Goal: Task Accomplishment & Management: Use online tool/utility

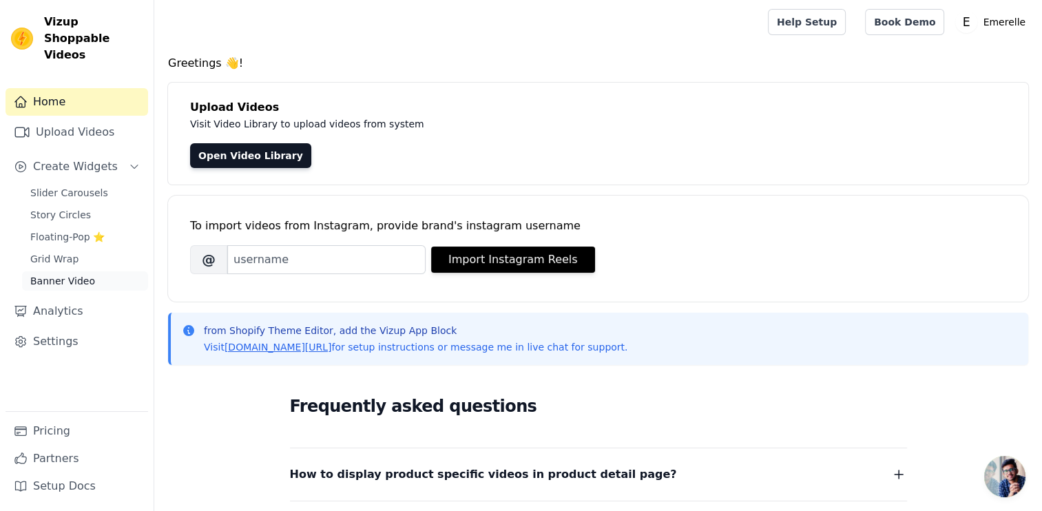
click at [59, 274] on span "Banner Video" at bounding box center [62, 281] width 65 height 14
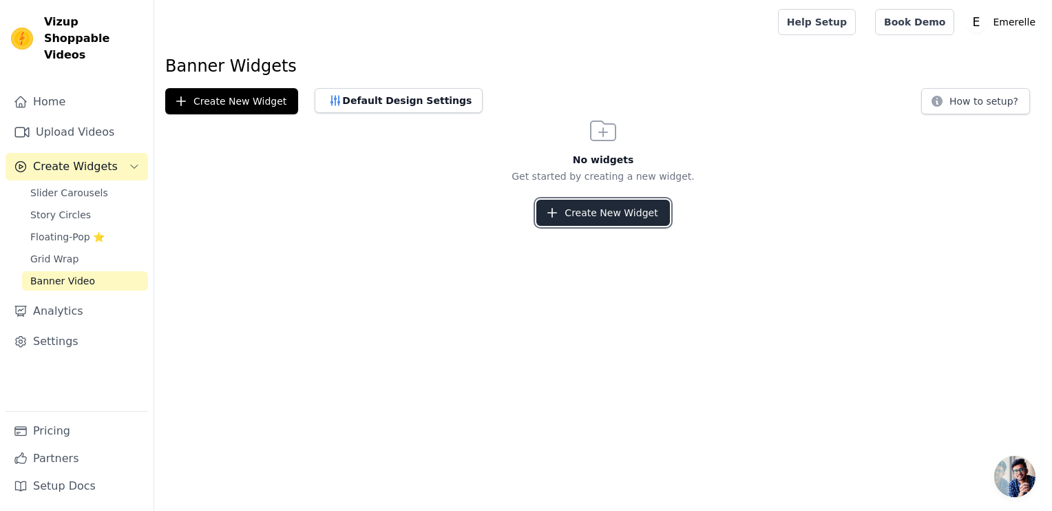
click at [617, 207] on button "Create New Widget" at bounding box center [603, 213] width 133 height 26
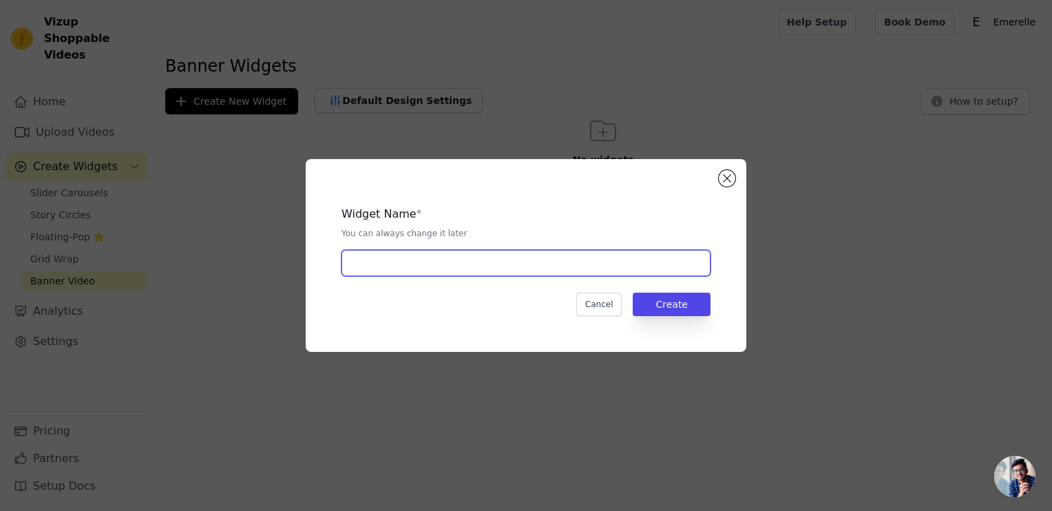
click at [424, 263] on input "text" at bounding box center [526, 263] width 369 height 26
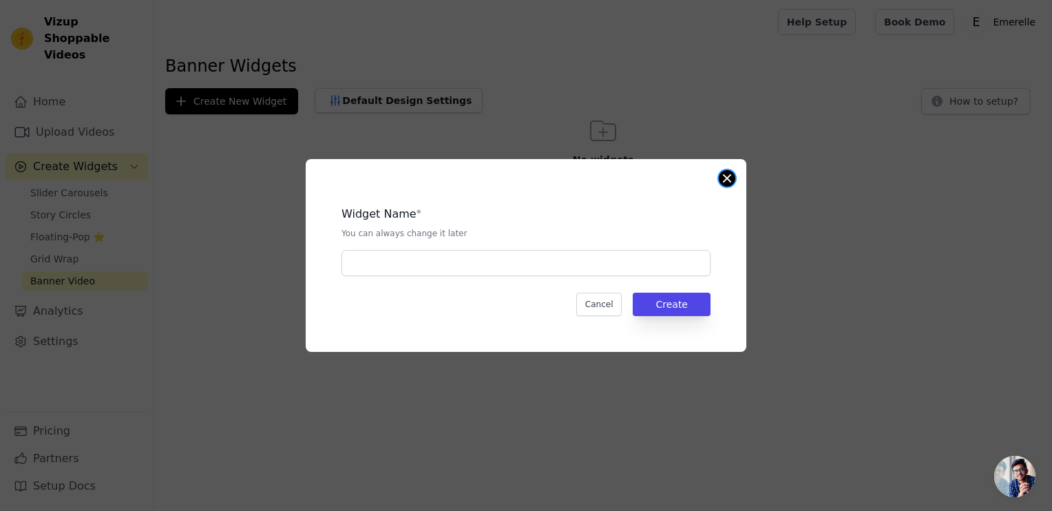
click at [727, 172] on button "Close modal" at bounding box center [727, 178] width 17 height 17
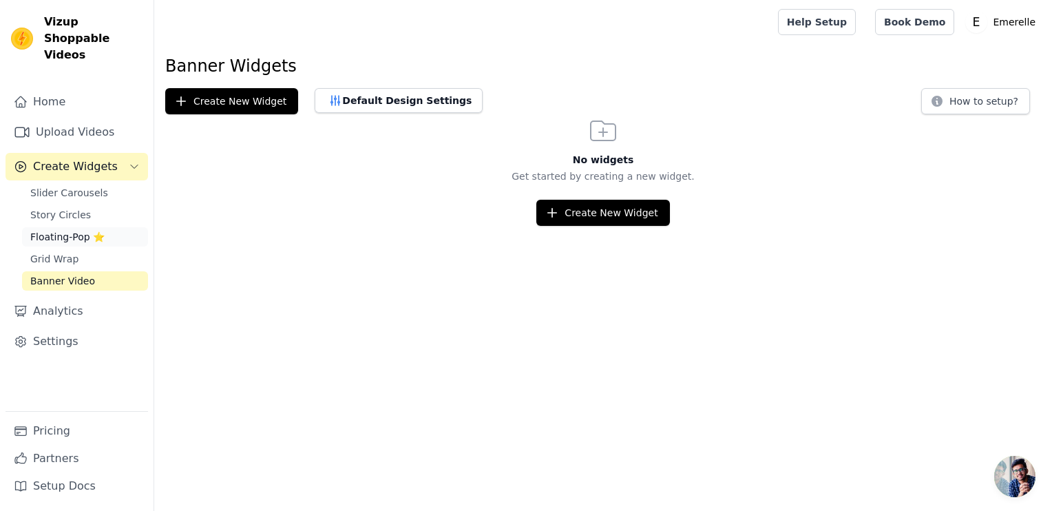
click at [76, 230] on span "Floating-Pop ⭐" at bounding box center [67, 237] width 74 height 14
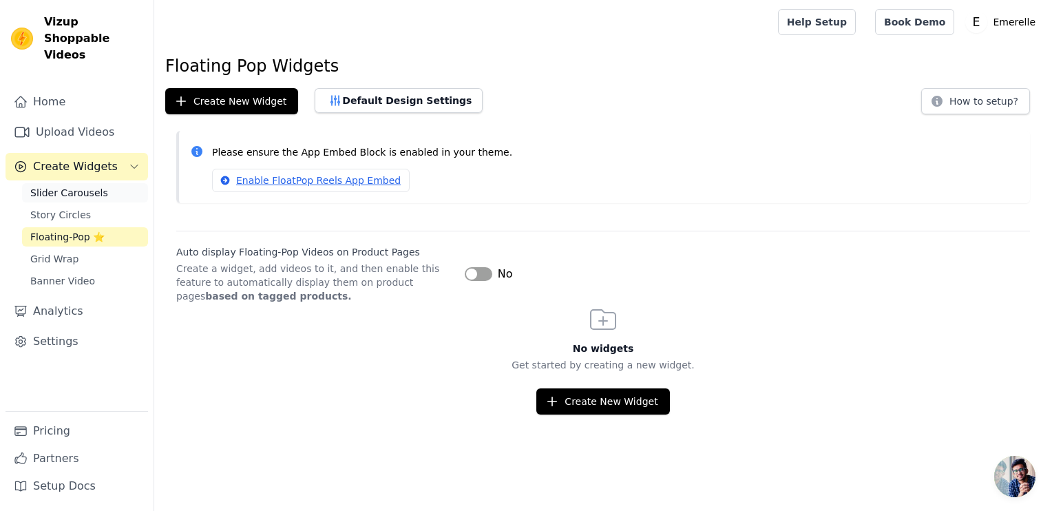
click at [82, 186] on span "Slider Carousels" at bounding box center [69, 193] width 78 height 14
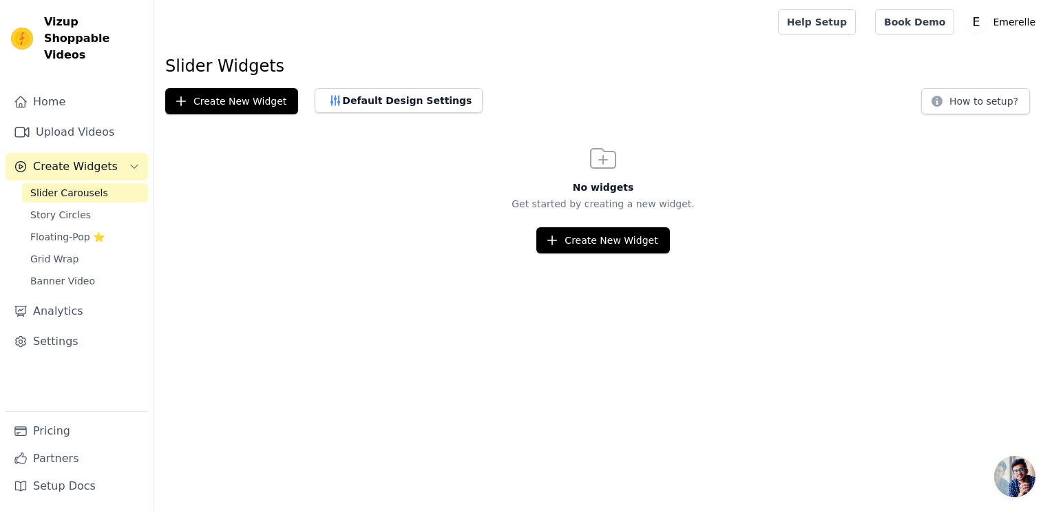
click at [79, 158] on span "Create Widgets" at bounding box center [75, 166] width 85 height 17
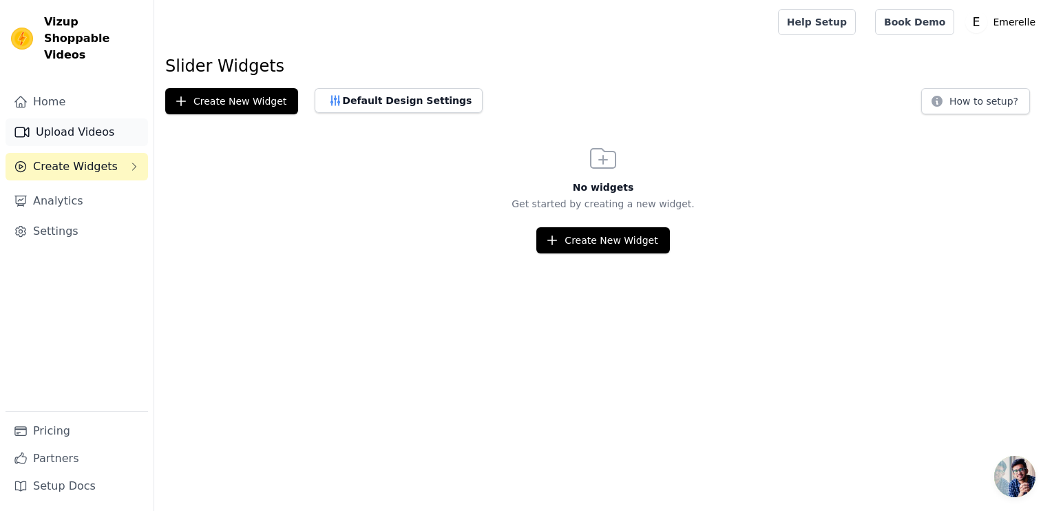
click at [72, 118] on link "Upload Videos" at bounding box center [77, 132] width 143 height 28
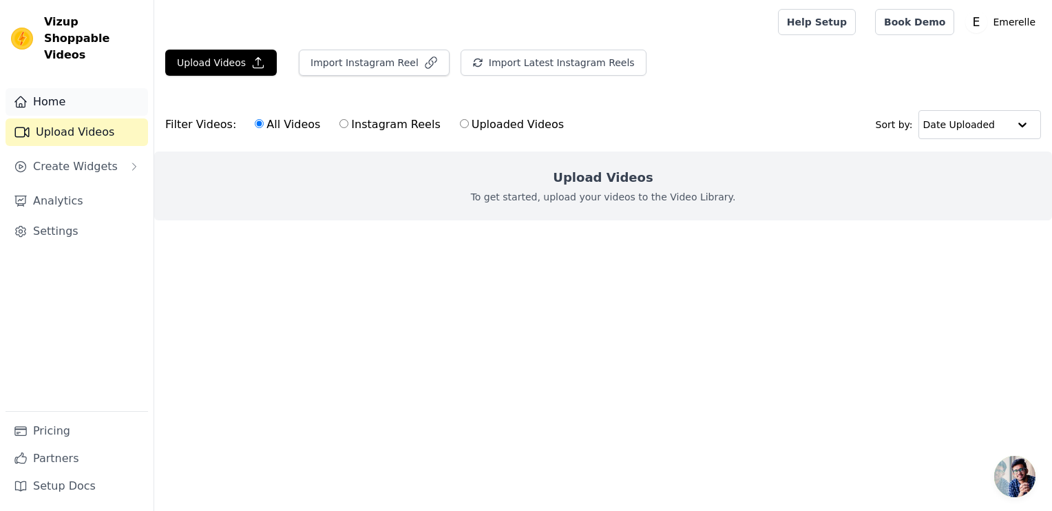
click at [73, 88] on link "Home" at bounding box center [77, 102] width 143 height 28
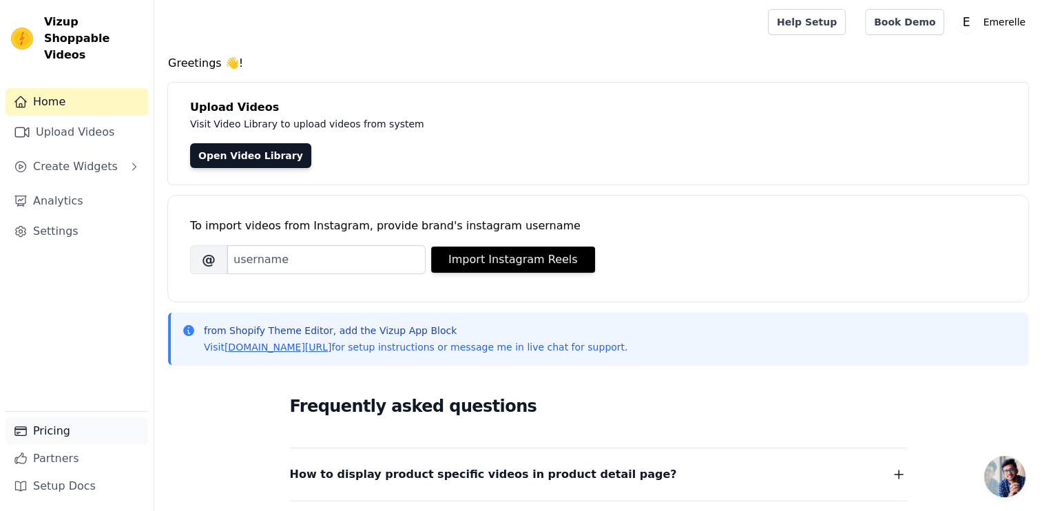
click at [51, 437] on link "Pricing" at bounding box center [77, 431] width 143 height 28
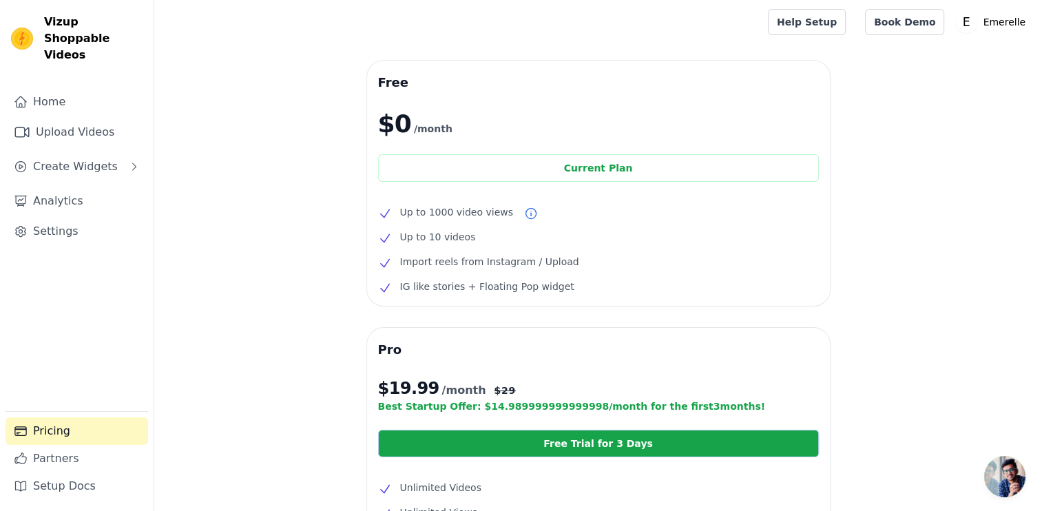
click at [65, 101] on div "Home Upload Videos Create Widgets Analytics Settings" at bounding box center [77, 249] width 143 height 323
click at [67, 88] on link "Home" at bounding box center [77, 102] width 143 height 28
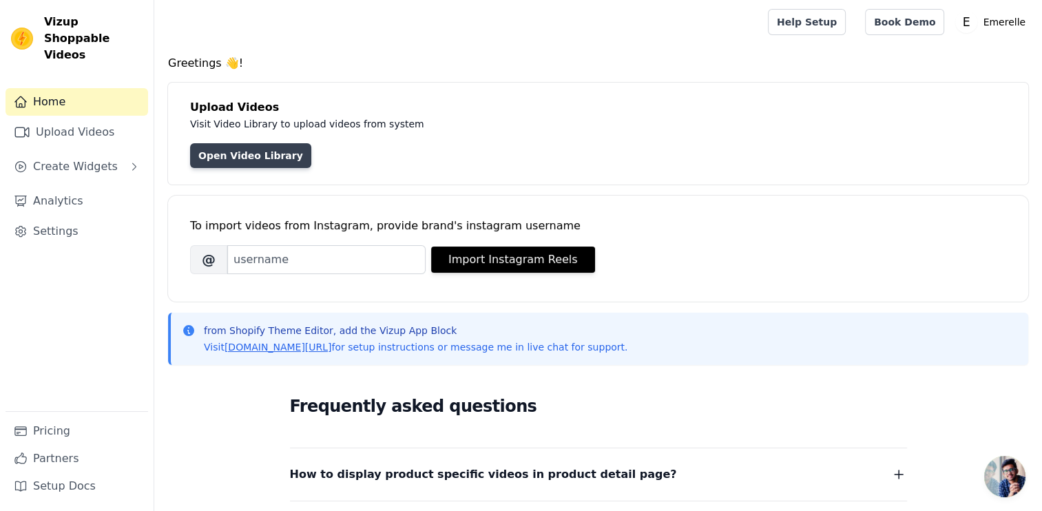
click at [226, 167] on link "Open Video Library" at bounding box center [250, 155] width 121 height 25
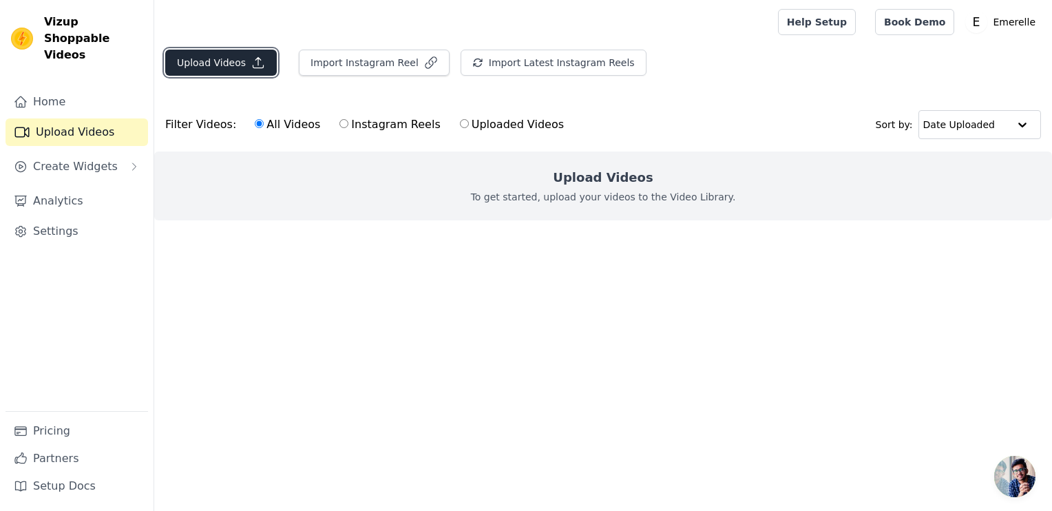
click at [231, 61] on button "Upload Videos" at bounding box center [221, 63] width 112 height 26
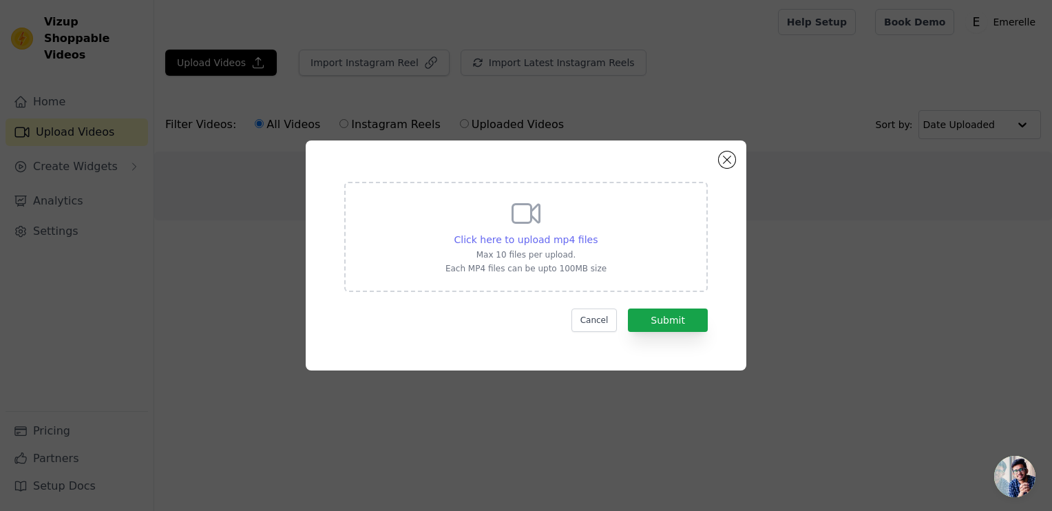
click at [528, 236] on span "Click here to upload mp4 files" at bounding box center [527, 239] width 144 height 11
click at [597, 233] on input "Click here to upload mp4 files Max 10 files per upload. Each MP4 files can be u…" at bounding box center [597, 232] width 1 height 1
click at [727, 151] on div "Click here to upload mp4 files Max 10 files per upload. Each MP4 files can be u…" at bounding box center [526, 255] width 441 height 230
click at [727, 156] on button "Close modal" at bounding box center [727, 160] width 17 height 17
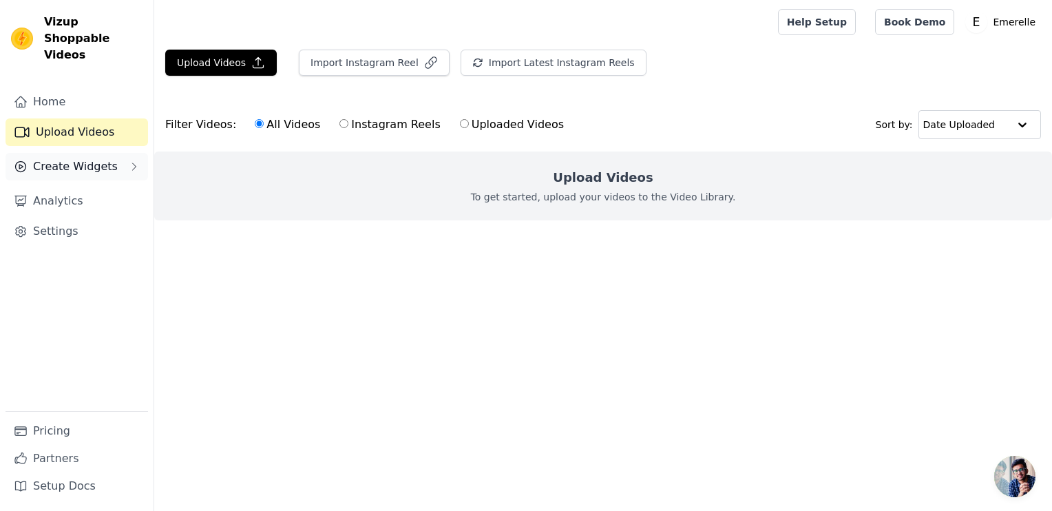
click at [74, 159] on button "Create Widgets" at bounding box center [77, 167] width 143 height 28
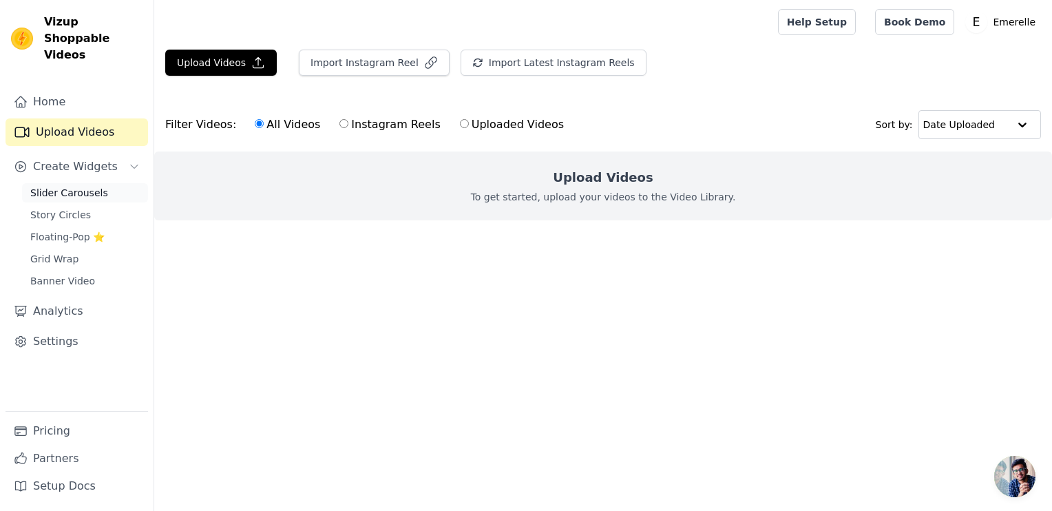
click at [74, 186] on span "Slider Carousels" at bounding box center [69, 193] width 78 height 14
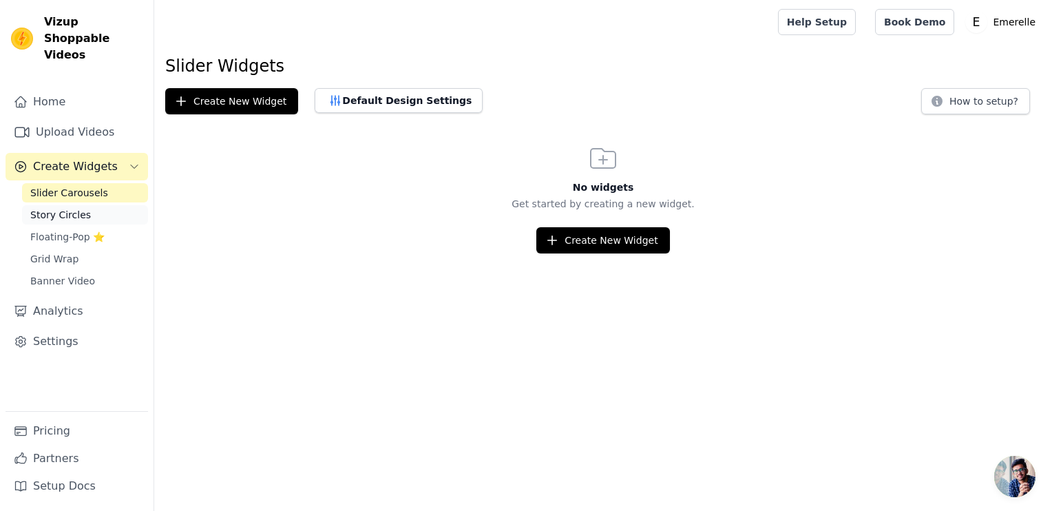
click at [74, 208] on span "Story Circles" at bounding box center [60, 215] width 61 height 14
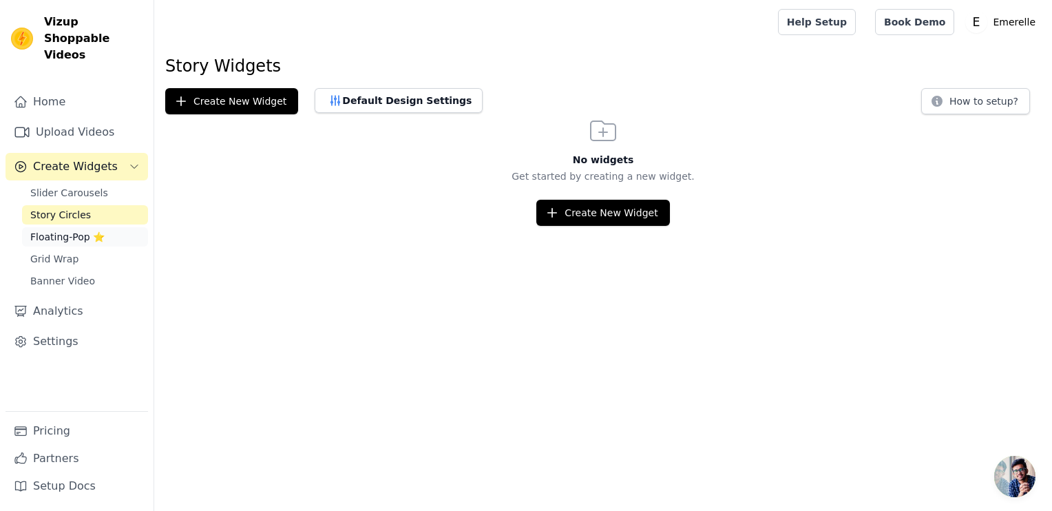
click at [71, 230] on span "Floating-Pop ⭐" at bounding box center [67, 237] width 74 height 14
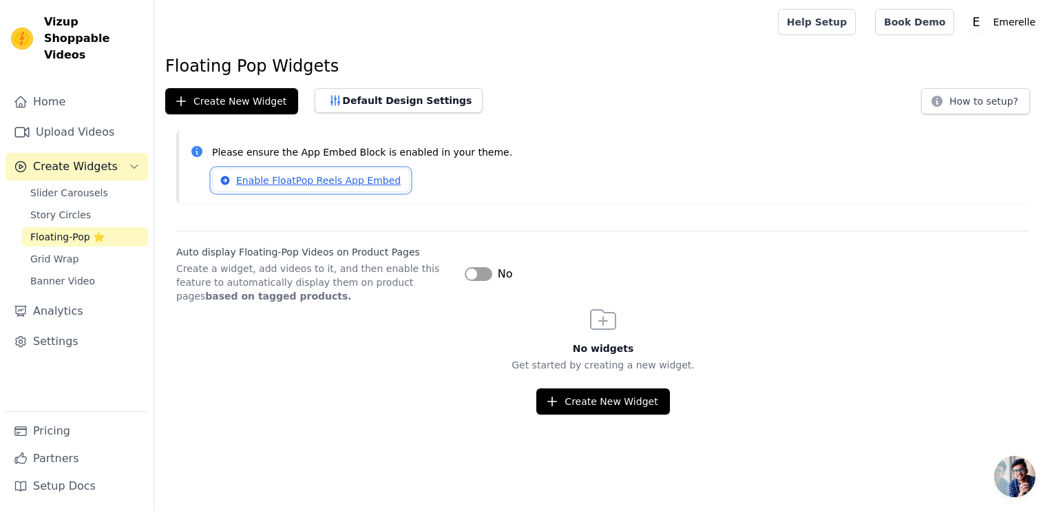
click at [366, 178] on link "Enable FloatPop Reels App Embed" at bounding box center [311, 180] width 198 height 23
click at [489, 274] on button "Label" at bounding box center [479, 274] width 28 height 14
click at [567, 409] on button "Create New Widget" at bounding box center [603, 401] width 133 height 26
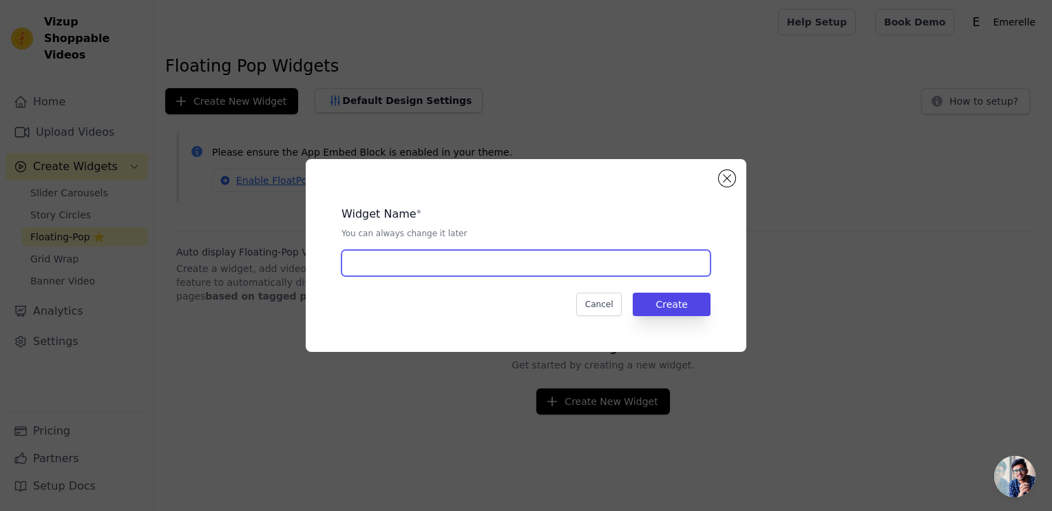
click at [457, 259] on input "text" at bounding box center [526, 263] width 369 height 26
type input "VIDEOS"
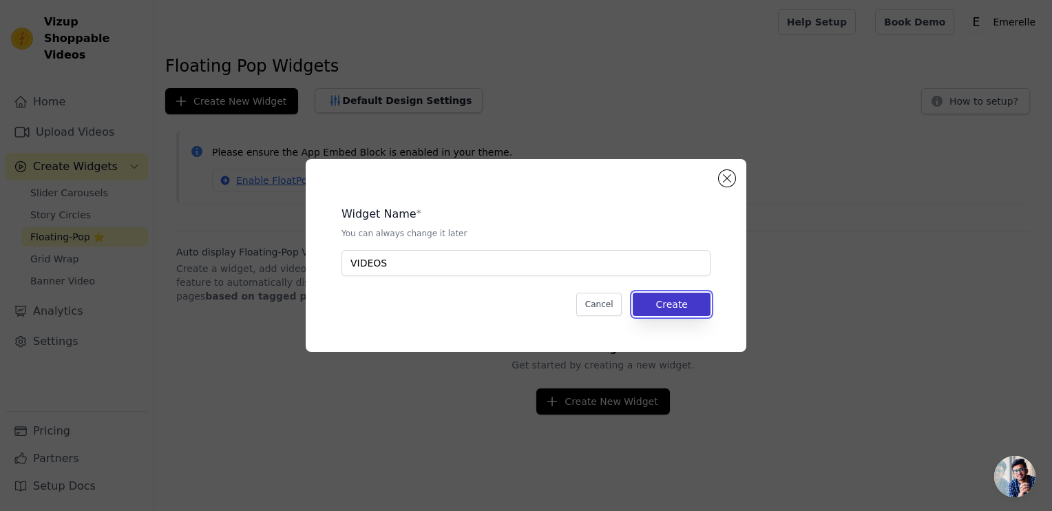
click at [693, 302] on button "Create" at bounding box center [672, 304] width 78 height 23
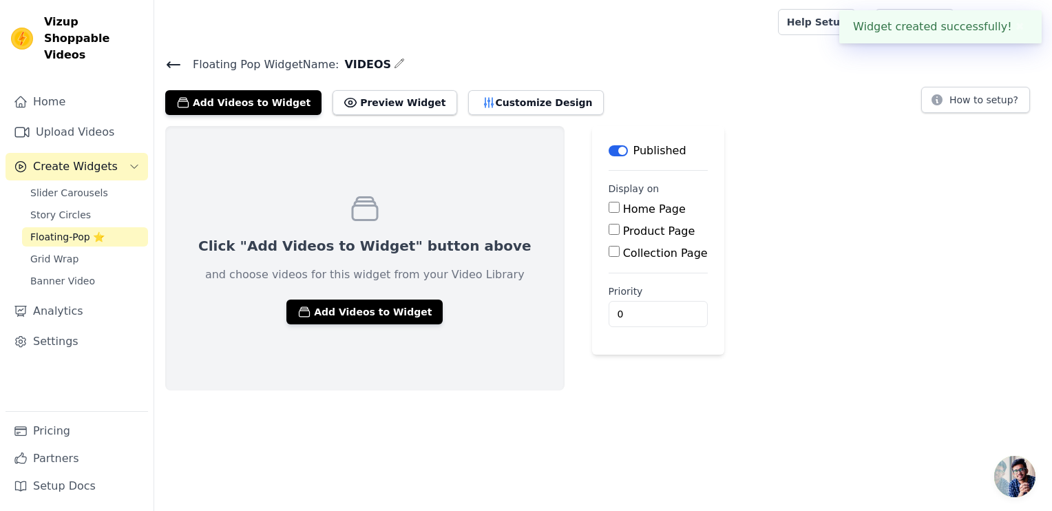
click at [609, 229] on input "Product Page" at bounding box center [614, 229] width 11 height 11
checkbox input "true"
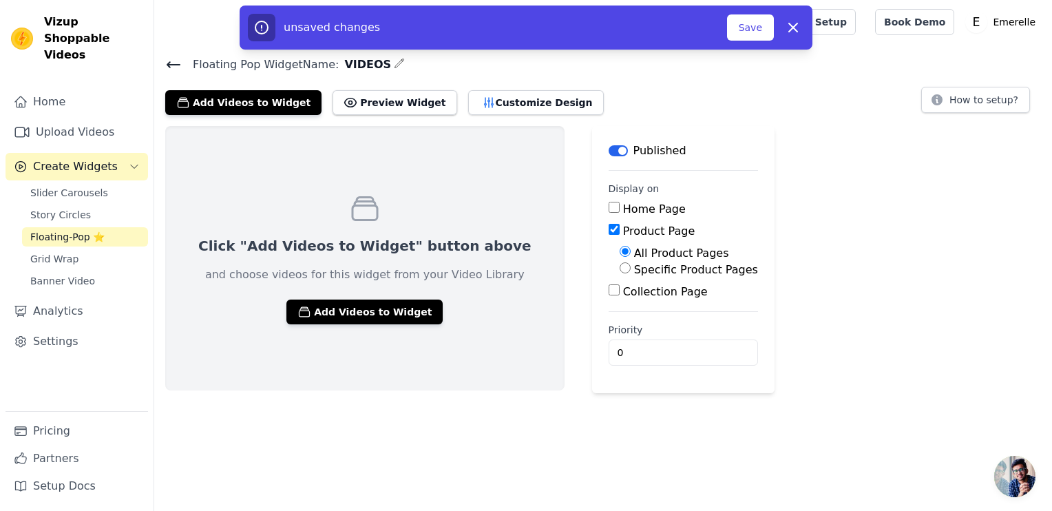
click at [620, 267] on input "Specific Product Pages" at bounding box center [625, 267] width 11 height 11
radio input "true"
click at [620, 296] on button "Select Products" at bounding box center [666, 300] width 92 height 23
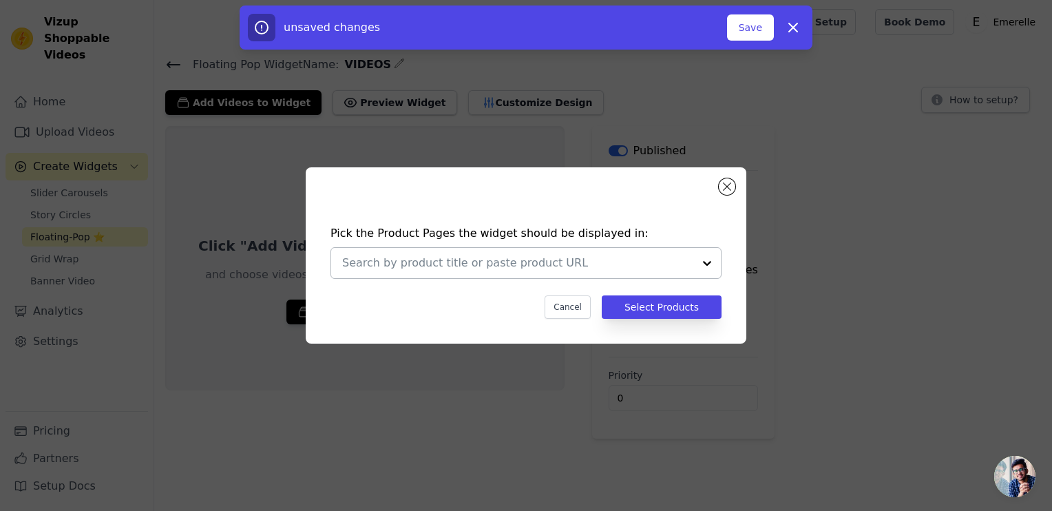
click at [508, 260] on input "text" at bounding box center [517, 263] width 351 height 17
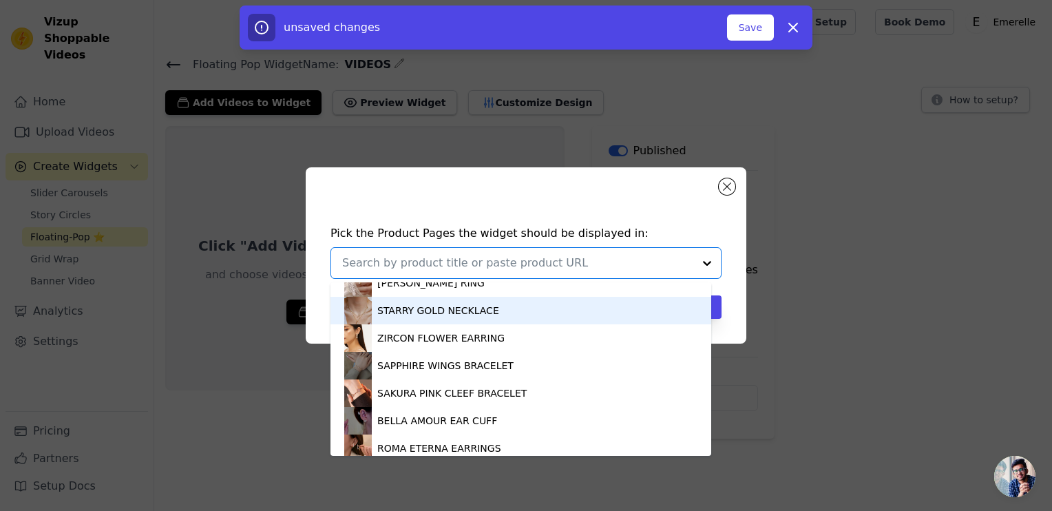
scroll to position [234, 0]
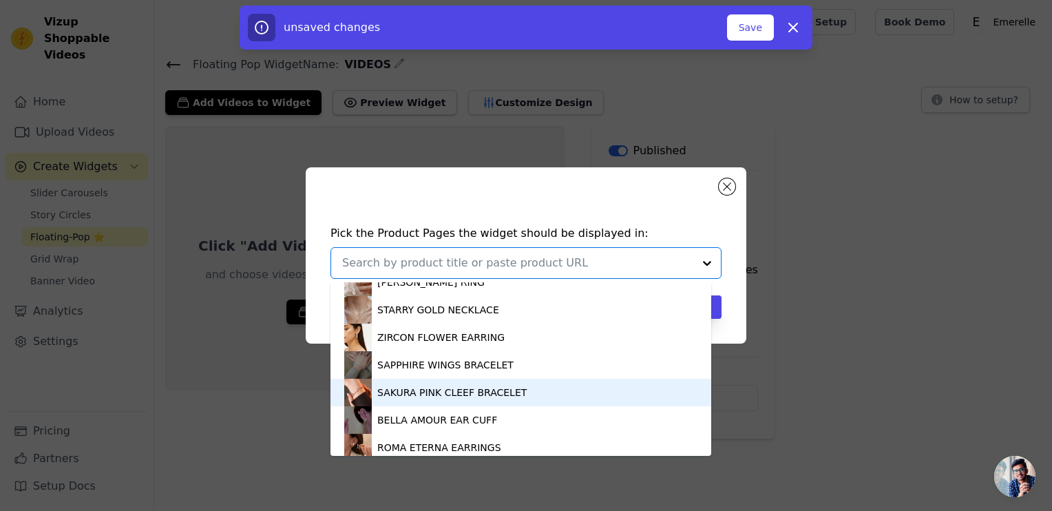
click at [433, 387] on div "SAKURA PINK CLEEF BRACELET" at bounding box center [451, 393] width 149 height 14
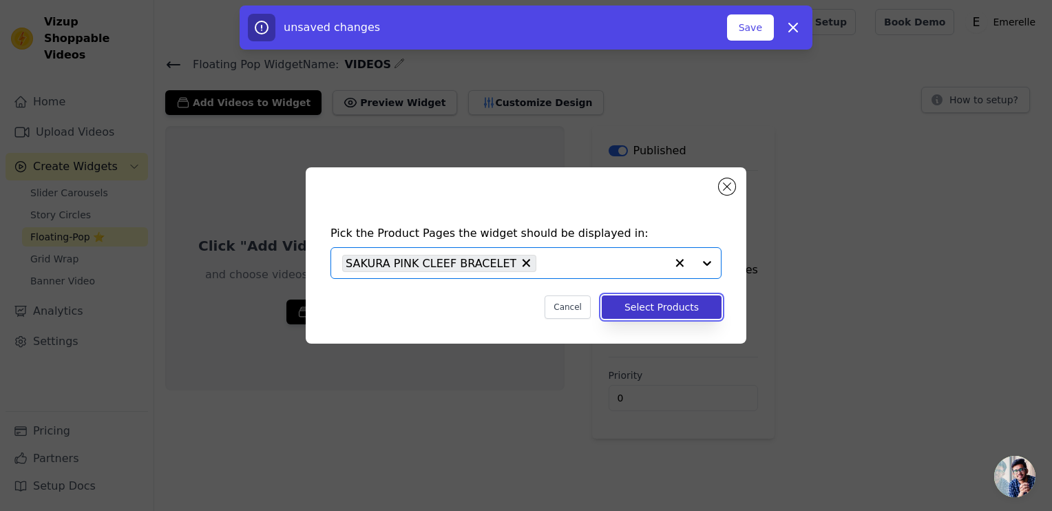
click at [648, 310] on button "Select Products" at bounding box center [662, 306] width 120 height 23
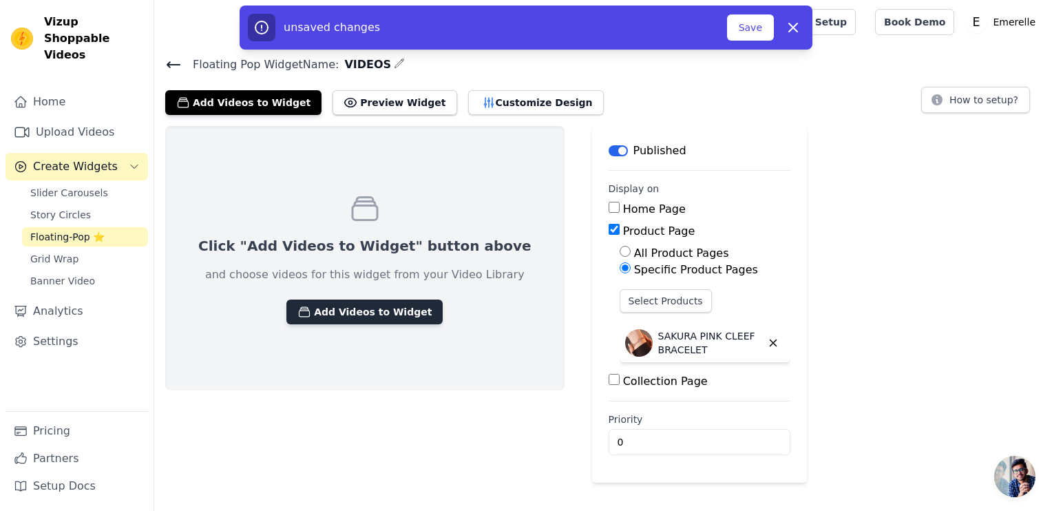
click at [353, 318] on button "Add Videos to Widget" at bounding box center [365, 312] width 156 height 25
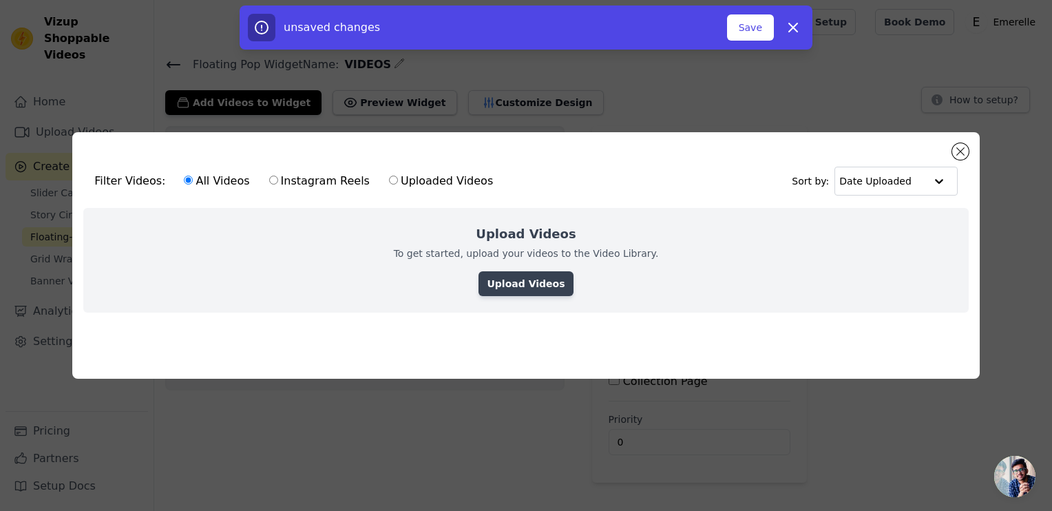
click at [545, 285] on link "Upload Videos" at bounding box center [526, 283] width 94 height 25
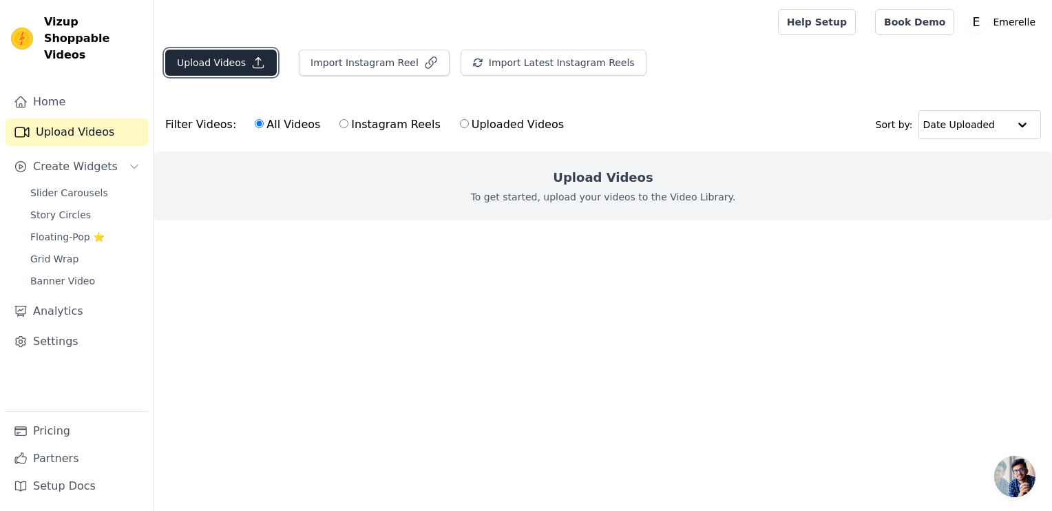
click at [226, 70] on button "Upload Videos" at bounding box center [221, 63] width 112 height 26
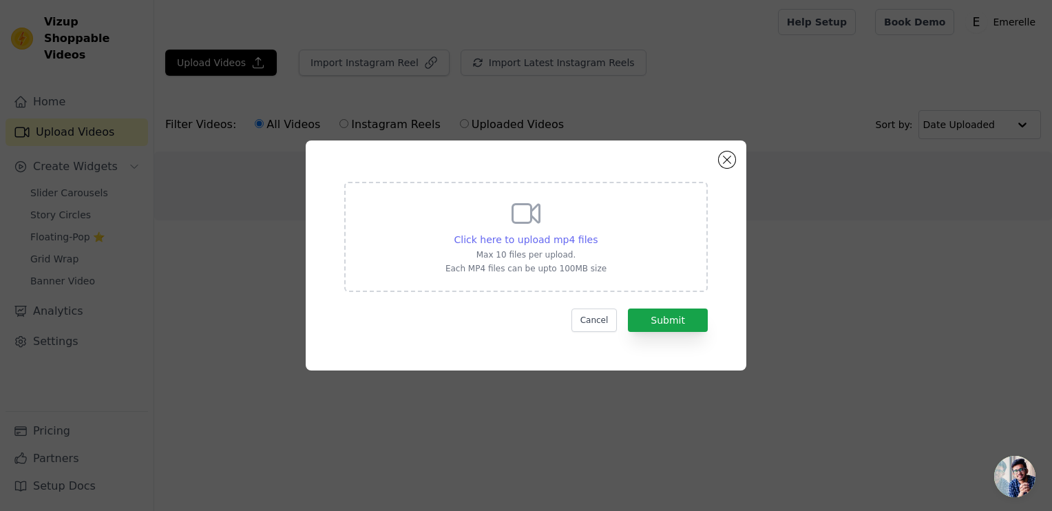
click at [514, 243] on span "Click here to upload mp4 files" at bounding box center [527, 239] width 144 height 11
click at [597, 233] on input "Click here to upload mp4 files Max 10 files per upload. Each MP4 files can be u…" at bounding box center [597, 232] width 1 height 1
type input "C:\fakepath\ssstik.io_1753112509035.mp4"
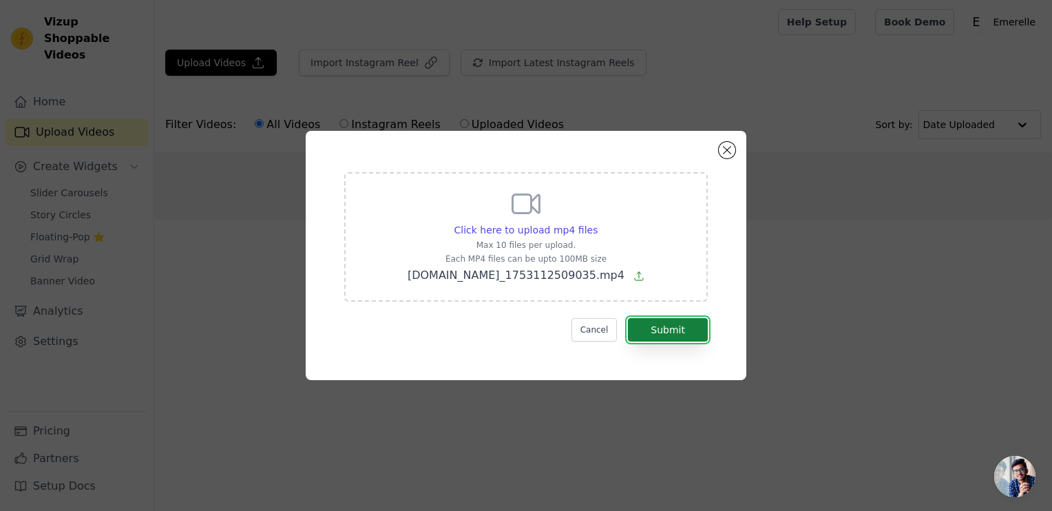
click at [674, 324] on button "Submit" at bounding box center [668, 329] width 80 height 23
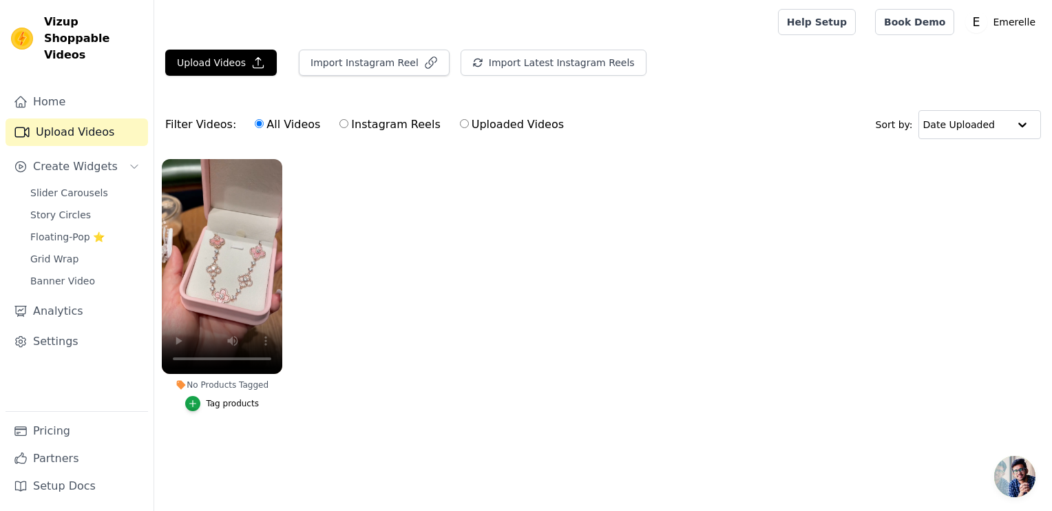
click at [207, 402] on button "Tag products" at bounding box center [222, 403] width 74 height 15
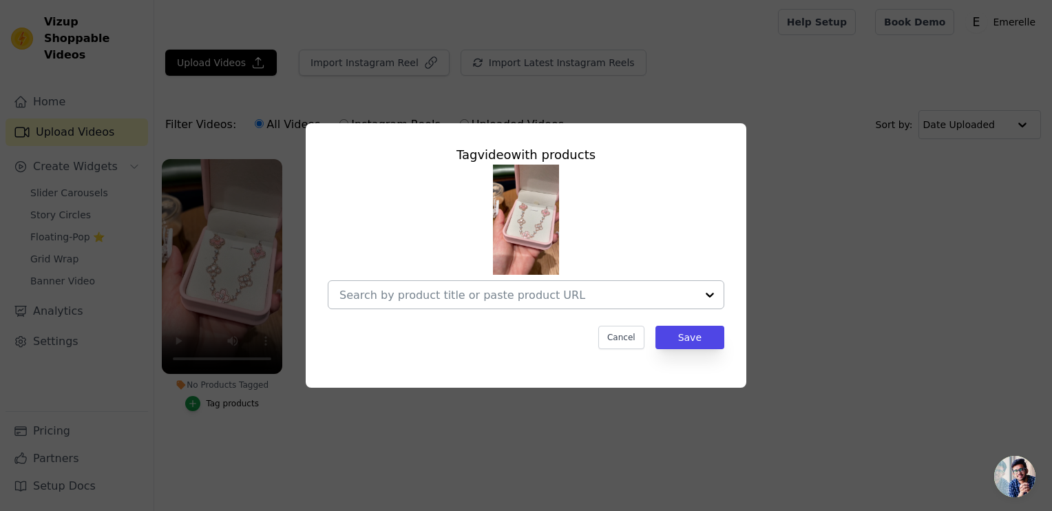
click at [540, 300] on input "No Products Tagged Tag video with products Cancel Save Tag products" at bounding box center [518, 295] width 357 height 13
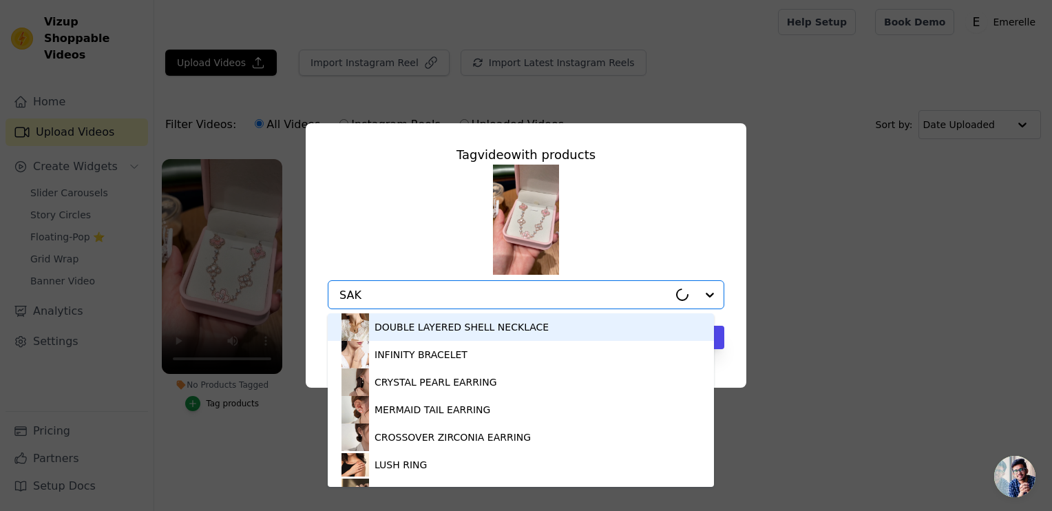
type input "SAKU"
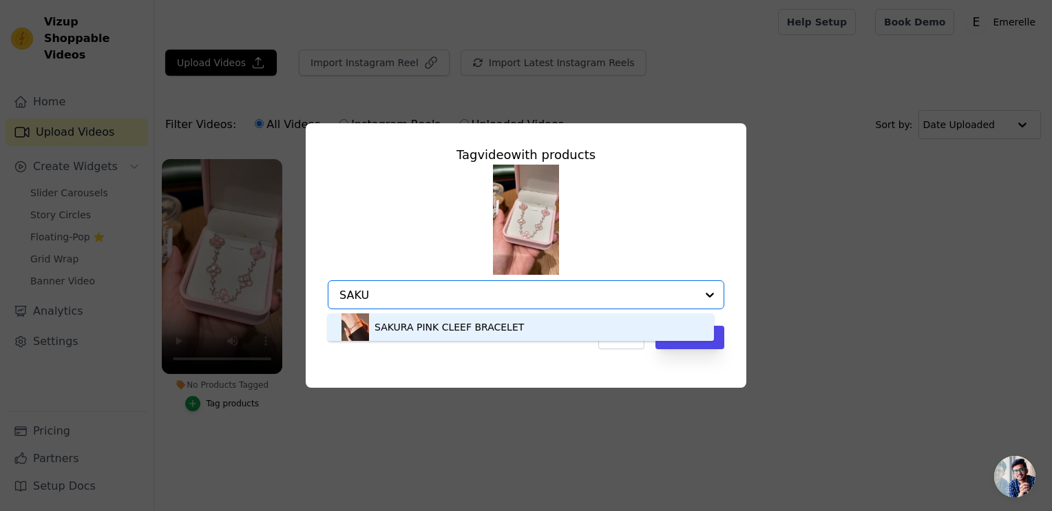
click at [504, 323] on div "SAKURA PINK CLEEF BRACELET" at bounding box center [449, 327] width 149 height 14
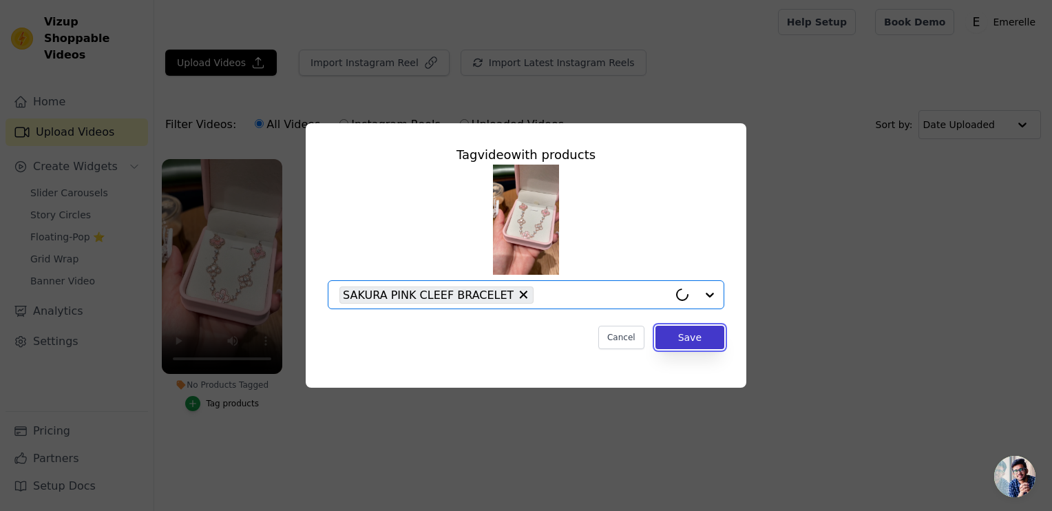
click at [683, 348] on button "Save" at bounding box center [690, 337] width 69 height 23
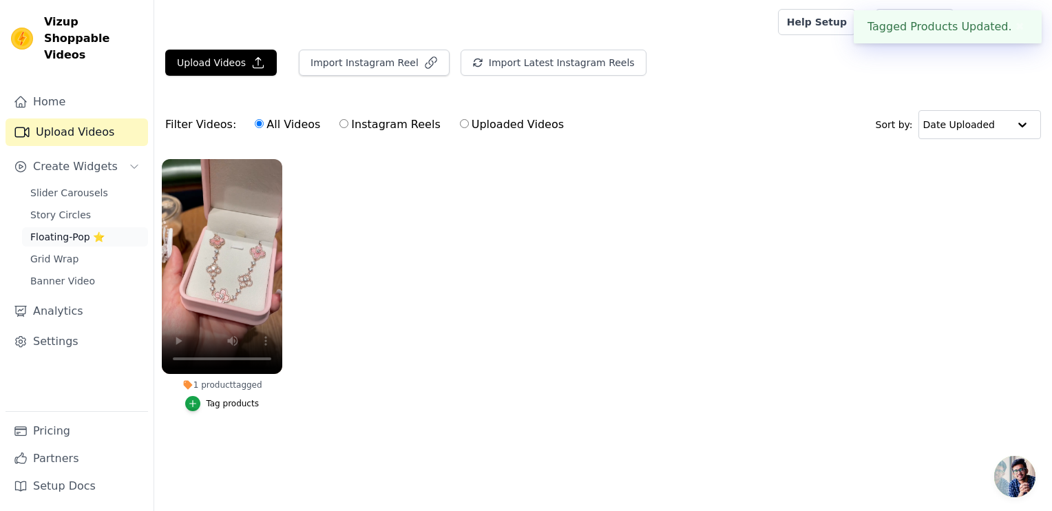
click at [70, 230] on span "Floating-Pop ⭐" at bounding box center [67, 237] width 74 height 14
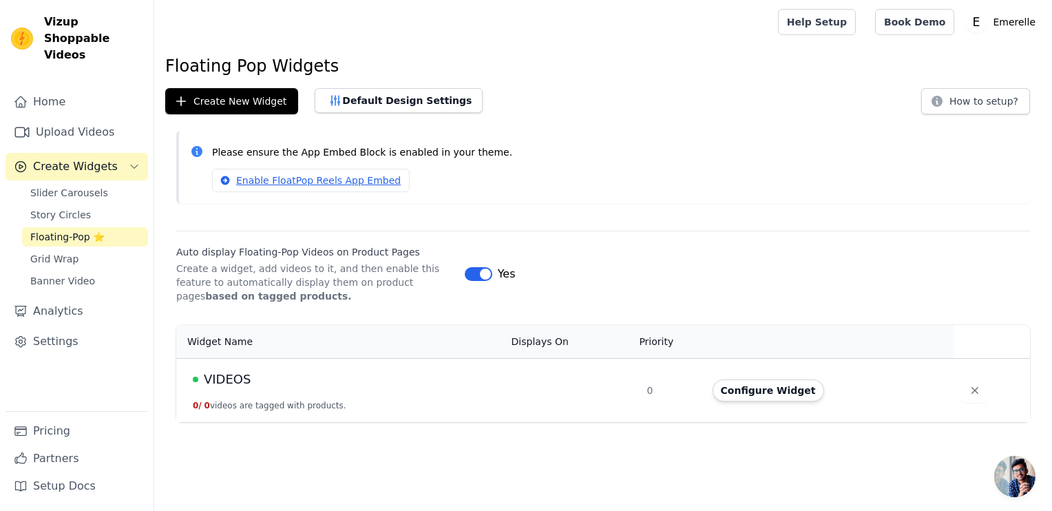
click at [366, 401] on td "VIDEOS 0 / 0 videos are tagged with products." at bounding box center [339, 390] width 327 height 64
click at [759, 398] on button "Configure Widget" at bounding box center [769, 390] width 112 height 22
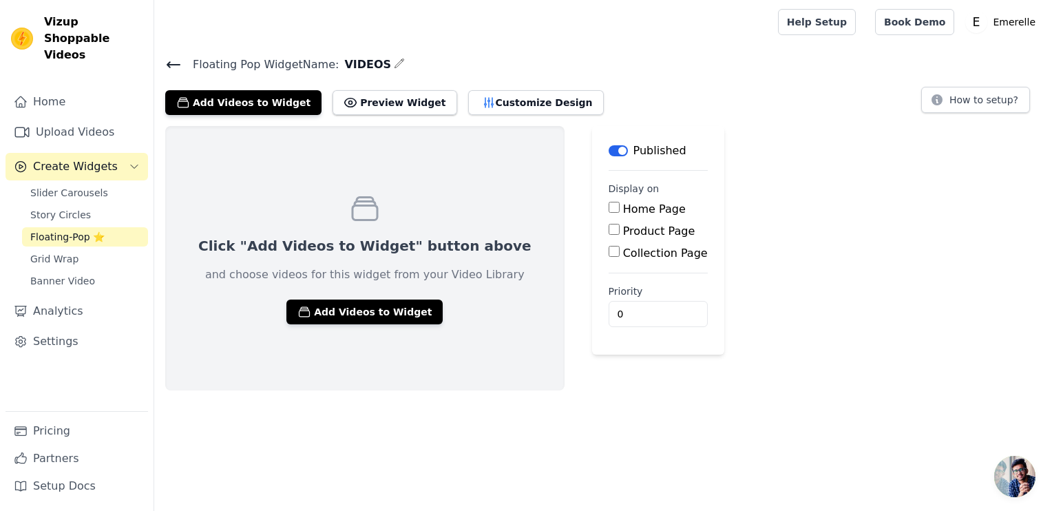
click at [609, 228] on input "Product Page" at bounding box center [614, 229] width 11 height 11
checkbox input "true"
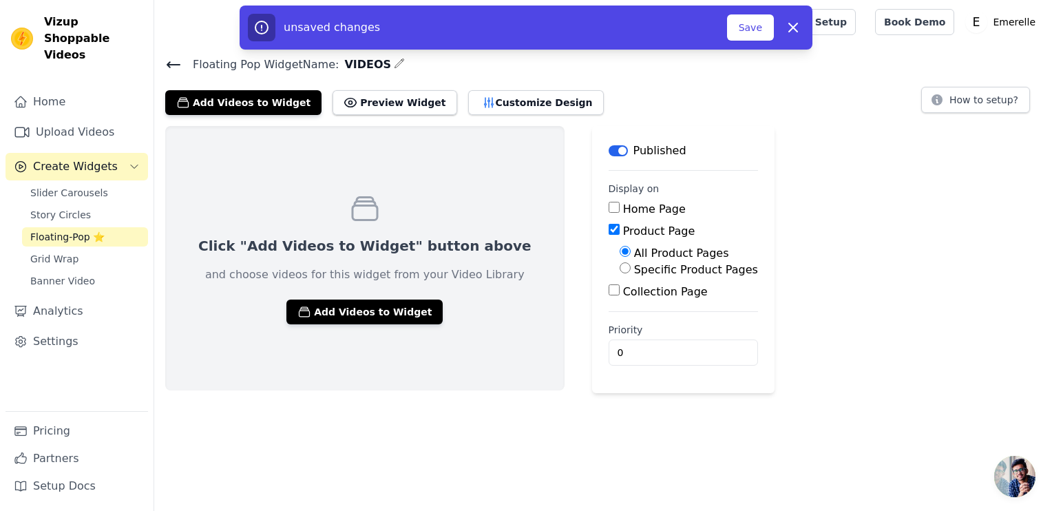
click at [634, 271] on label "Specific Product Pages" at bounding box center [696, 269] width 124 height 13
click at [620, 271] on input "Specific Product Pages" at bounding box center [625, 267] width 11 height 11
radio input "true"
click at [620, 302] on button "Select Products" at bounding box center [666, 300] width 92 height 23
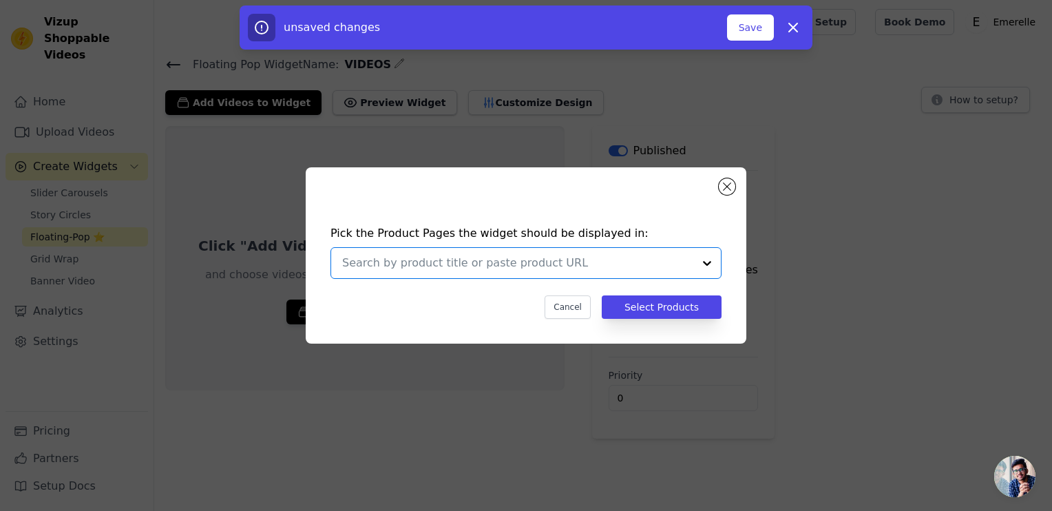
click at [521, 262] on input "text" at bounding box center [517, 263] width 351 height 17
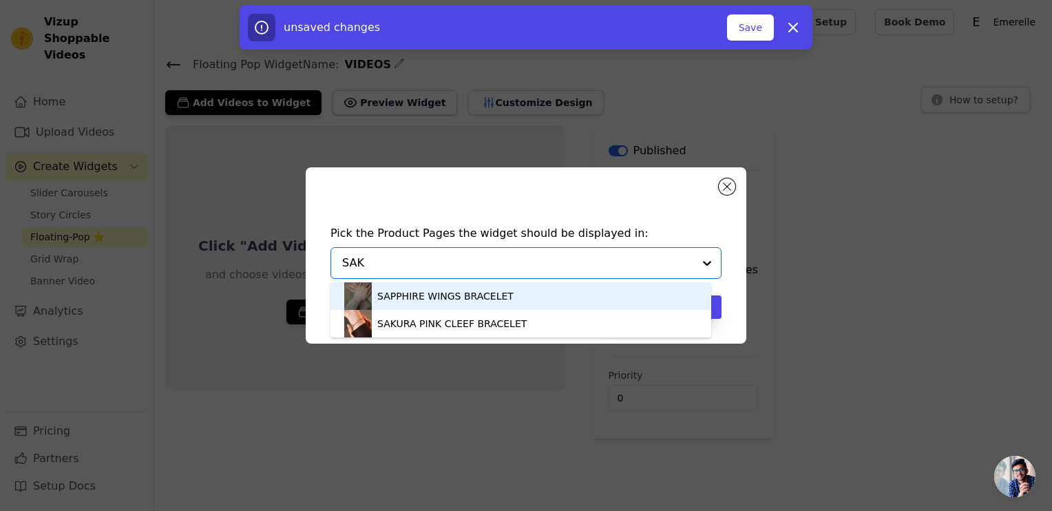
type input "SAKU"
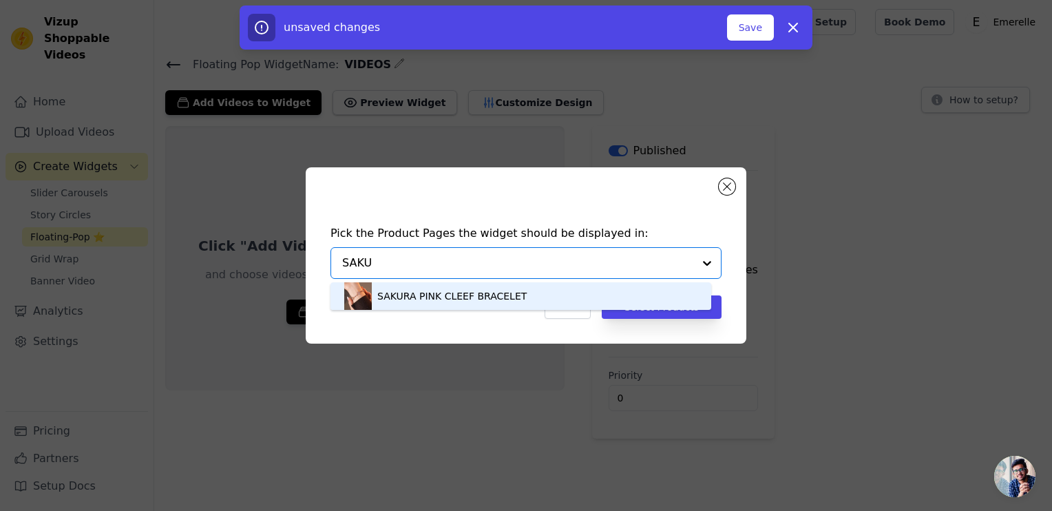
click at [466, 302] on div "SAKURA PINK CLEEF BRACELET" at bounding box center [451, 296] width 149 height 14
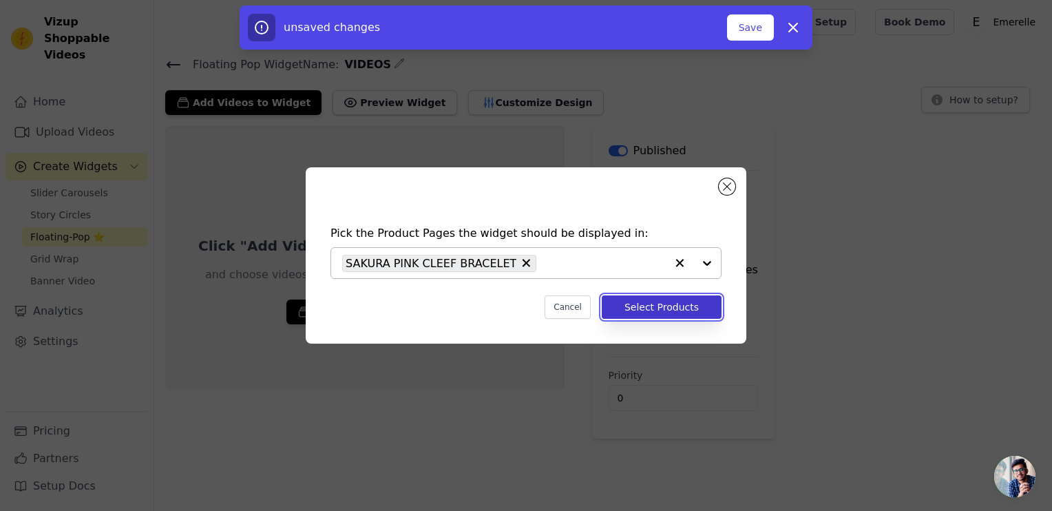
click at [652, 315] on button "Select Products" at bounding box center [662, 306] width 120 height 23
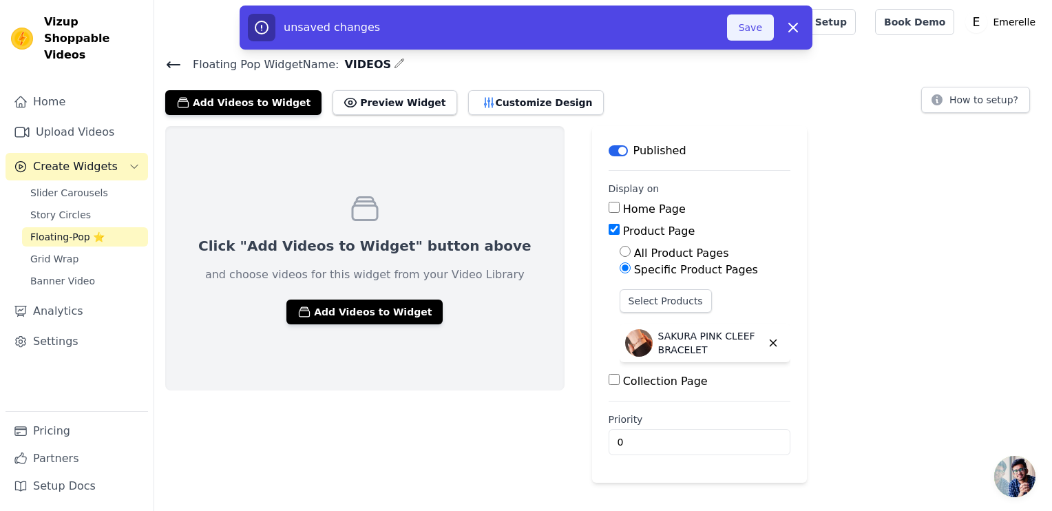
click at [757, 37] on button "Save" at bounding box center [750, 27] width 47 height 26
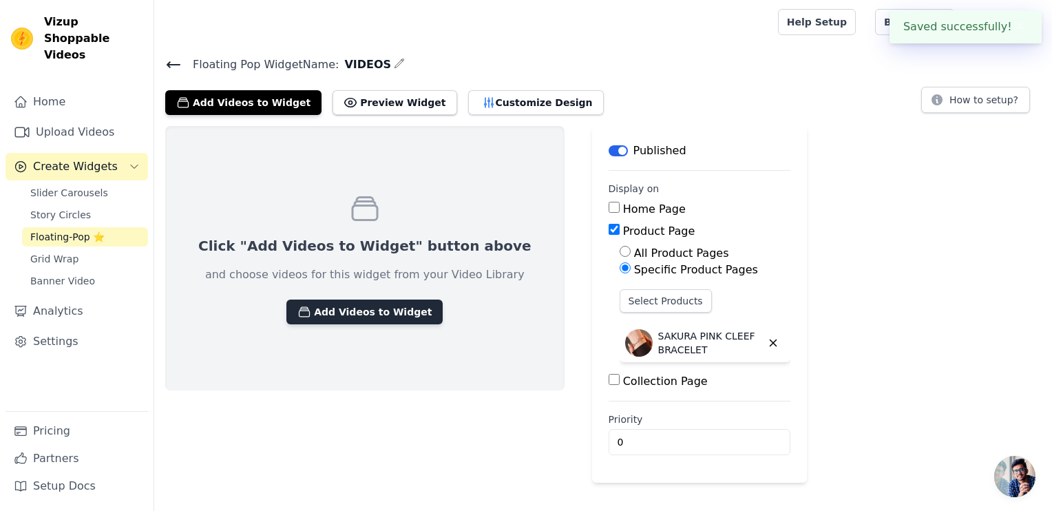
click at [345, 306] on button "Add Videos to Widget" at bounding box center [365, 312] width 156 height 25
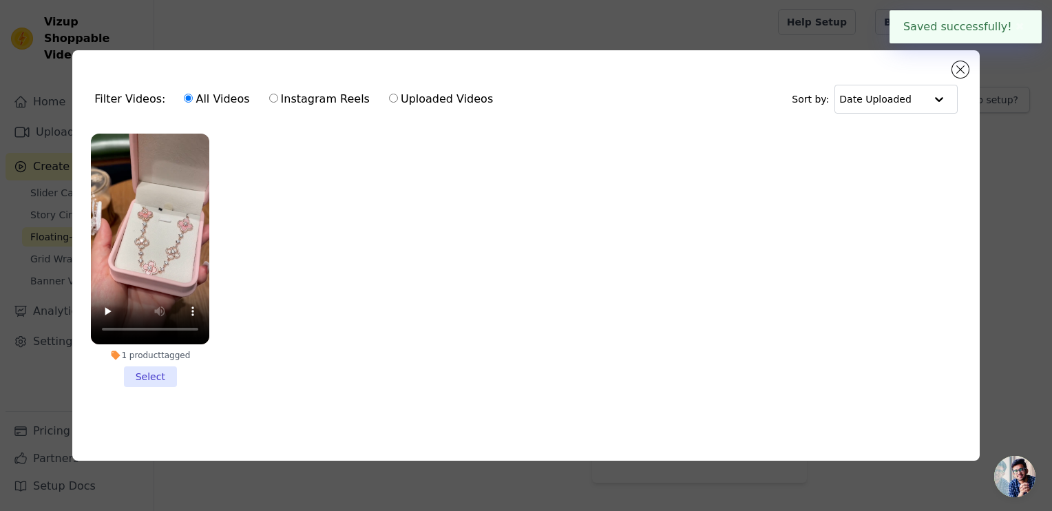
click at [158, 374] on li "1 product tagged Select" at bounding box center [150, 260] width 118 height 253
click at [0, 0] on input "1 product tagged Select" at bounding box center [0, 0] width 0 height 0
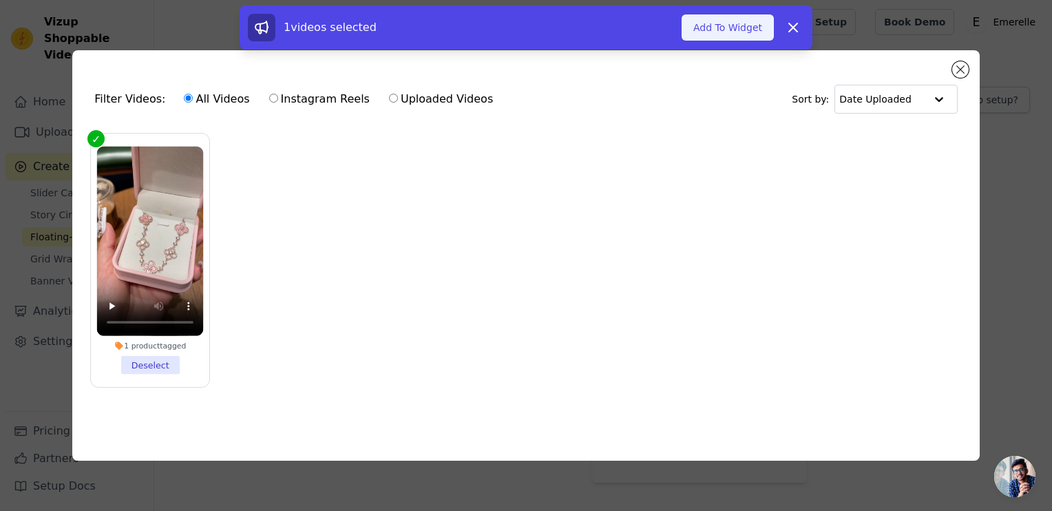
click at [722, 34] on button "Add To Widget" at bounding box center [728, 27] width 92 height 26
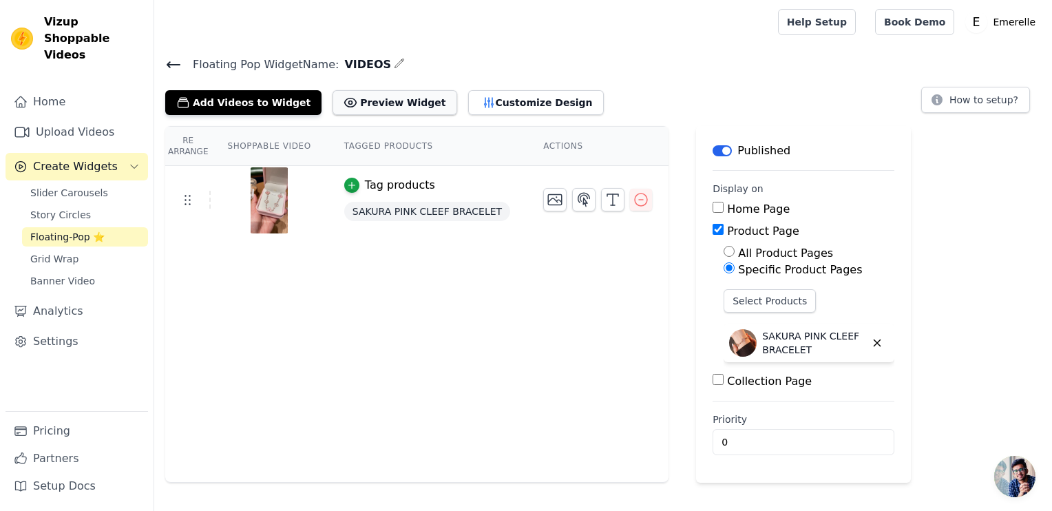
click at [371, 103] on button "Preview Widget" at bounding box center [395, 102] width 124 height 25
click at [479, 98] on button "Customize Design" at bounding box center [536, 102] width 136 height 25
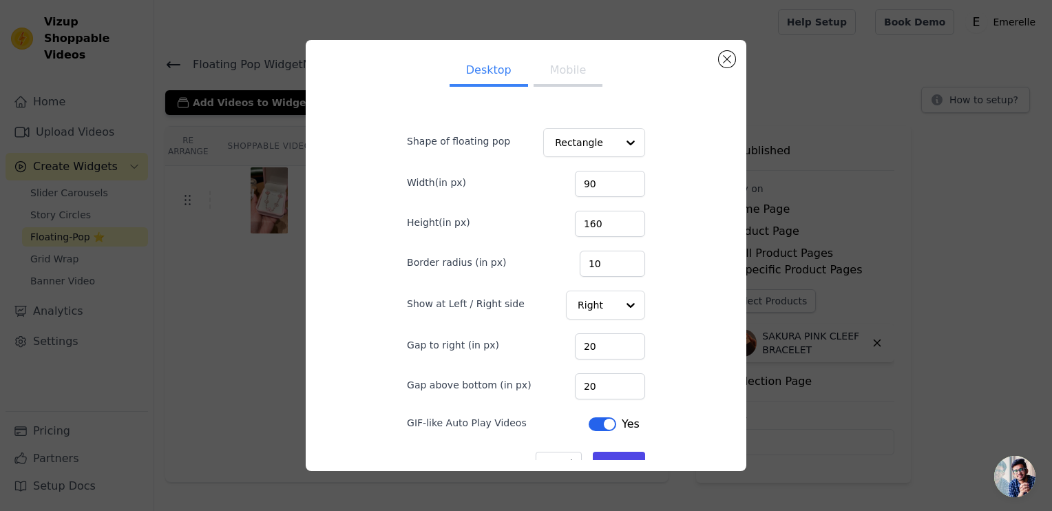
scroll to position [25, 0]
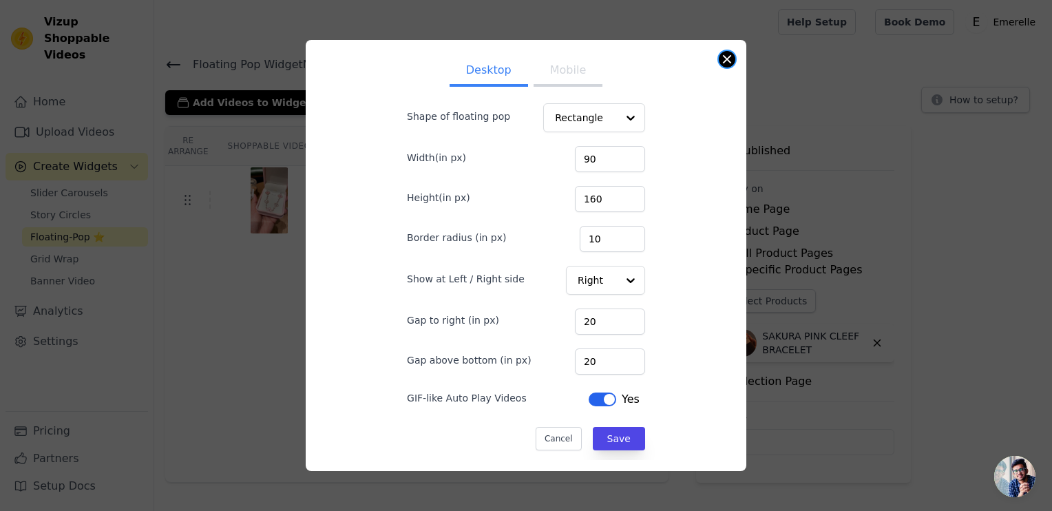
click at [727, 65] on button "Close modal" at bounding box center [727, 59] width 17 height 17
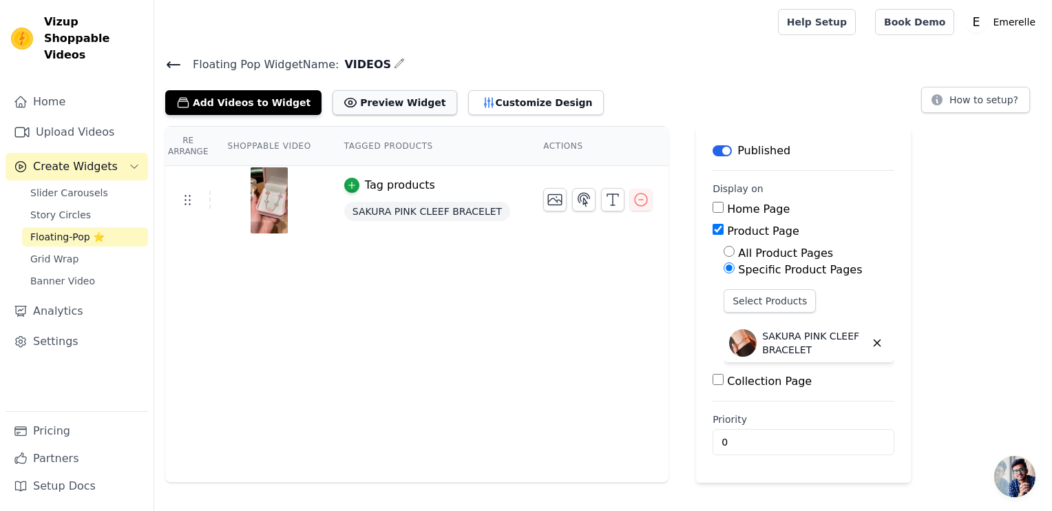
click at [339, 96] on button "Preview Widget" at bounding box center [395, 102] width 124 height 25
click at [346, 99] on button "Preview Widget" at bounding box center [395, 102] width 124 height 25
click at [468, 101] on button "Customize Design" at bounding box center [536, 102] width 136 height 25
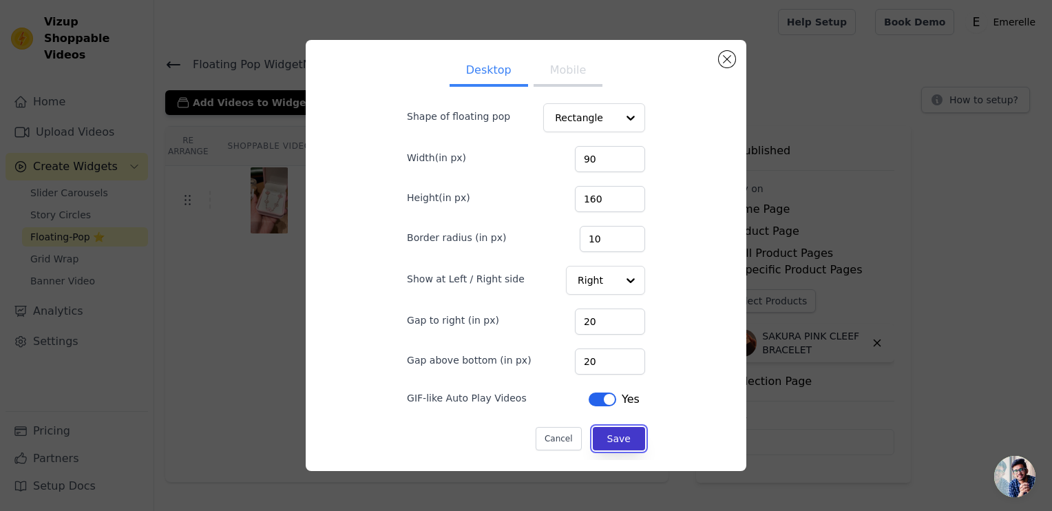
click at [620, 428] on button "Save" at bounding box center [619, 438] width 52 height 23
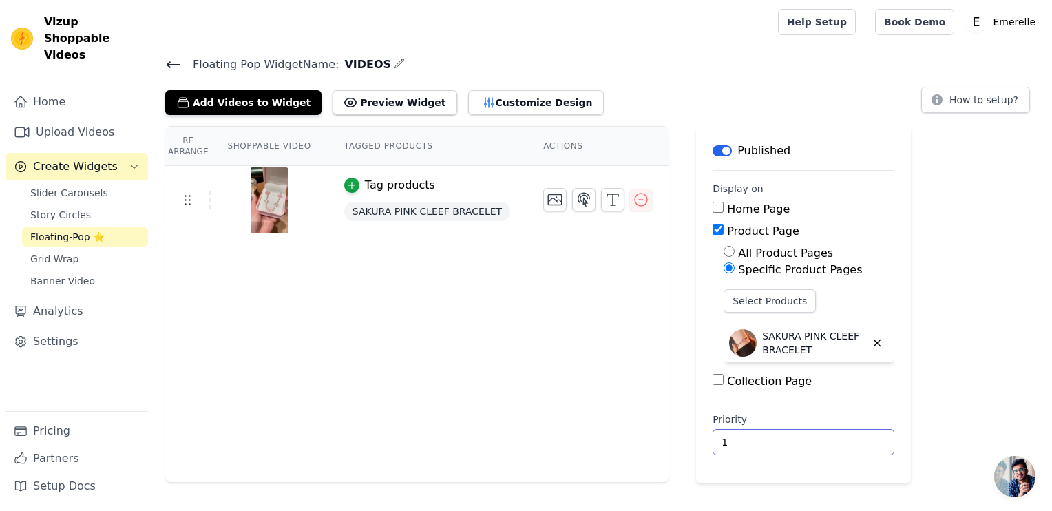
click at [835, 435] on input "1" at bounding box center [804, 442] width 182 height 26
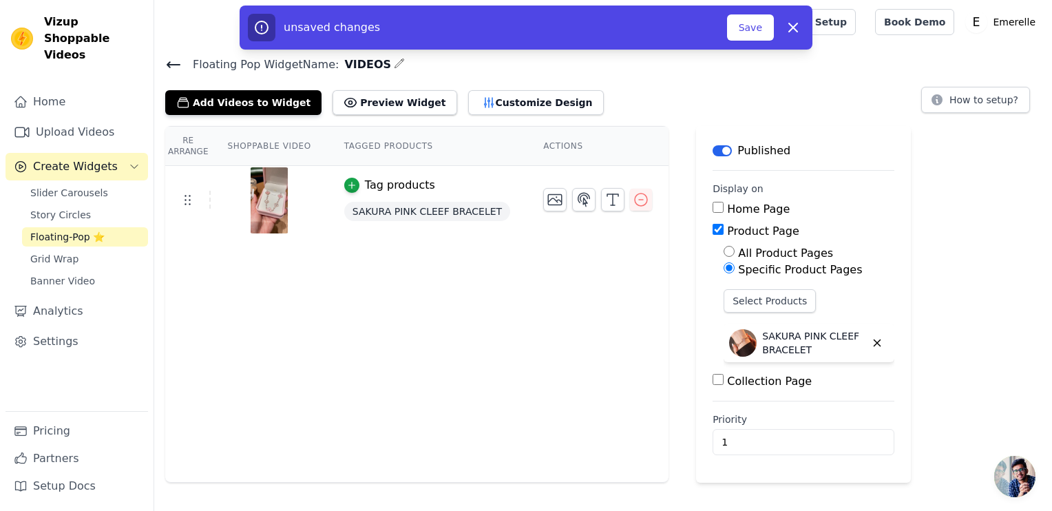
click at [784, 400] on main "Label Published Display on Home Page Product Page All Product Pages Specific Pr…" at bounding box center [803, 304] width 215 height 357
click at [799, 24] on icon "button" at bounding box center [793, 27] width 17 height 17
type input "0"
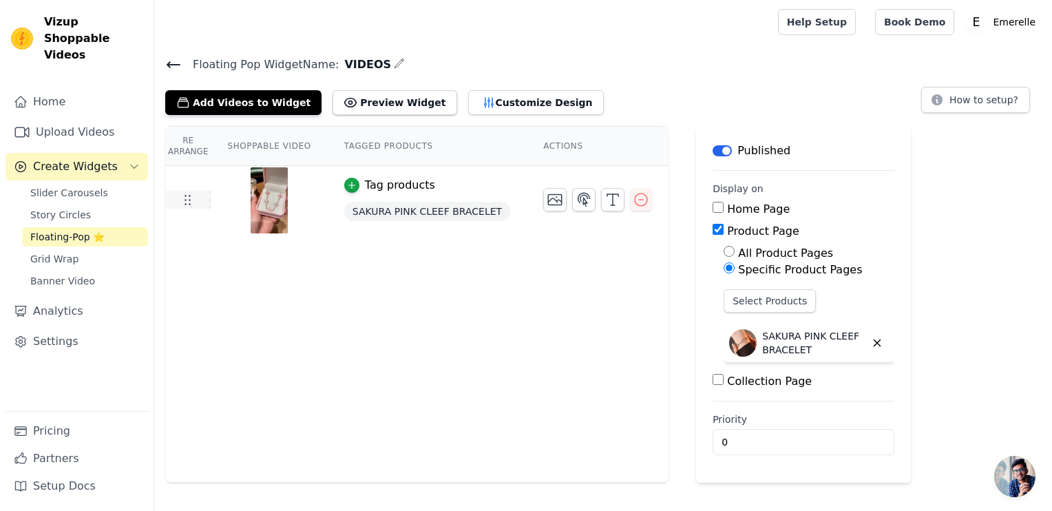
click at [185, 200] on icon at bounding box center [187, 199] width 17 height 17
click at [355, 115] on div "Floating Pop Widget Name: VIDEOS Add Videos to Widget Preview Widget Customize …" at bounding box center [603, 269] width 898 height 428
click at [358, 110] on button "Preview Widget" at bounding box center [395, 102] width 124 height 25
click at [456, 377] on div "Re Arrange Shoppable Video Tagged Products Actions Tag products SAKURA PINK CLE…" at bounding box center [416, 304] width 503 height 357
click at [64, 252] on span "Grid Wrap" at bounding box center [54, 259] width 48 height 14
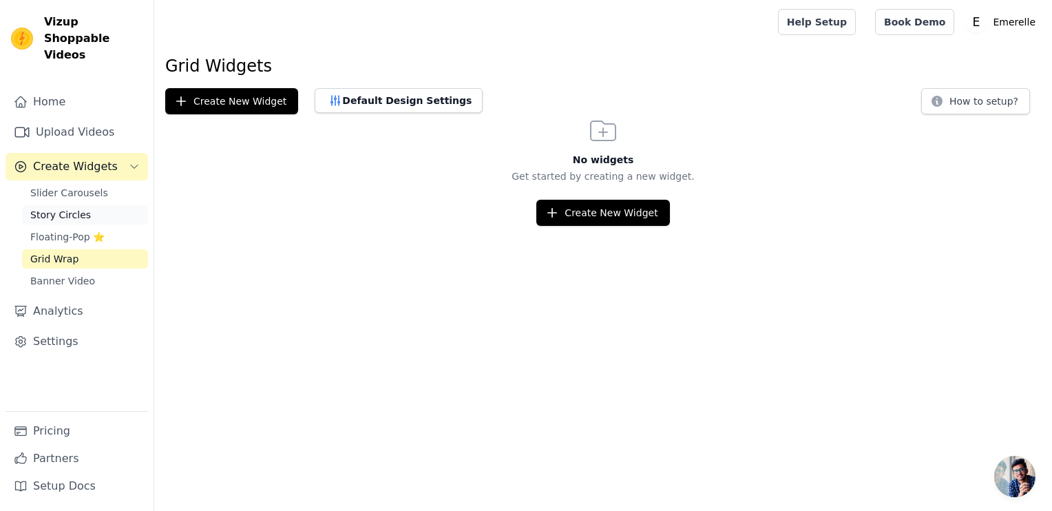
click at [53, 208] on span "Story Circles" at bounding box center [60, 215] width 61 height 14
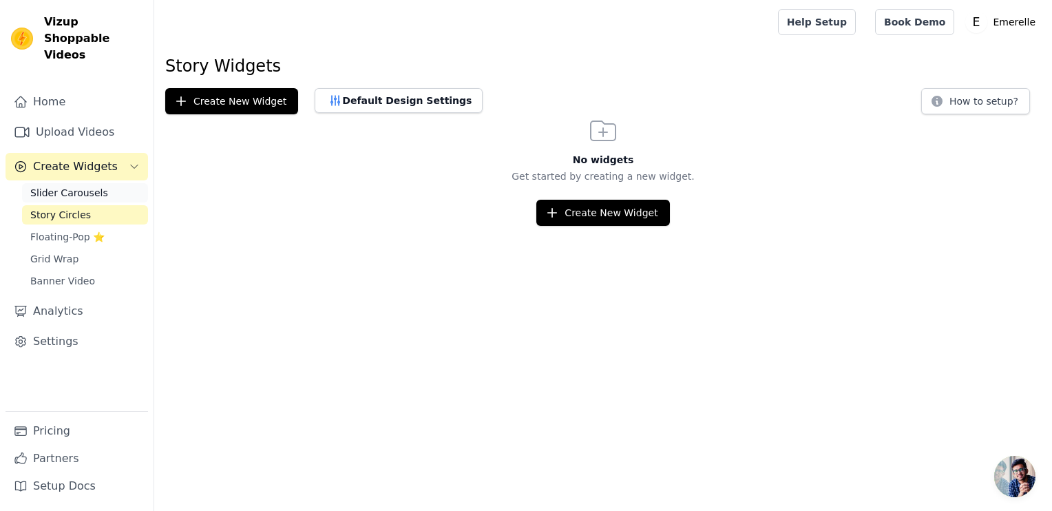
click at [50, 186] on span "Slider Carousels" at bounding box center [69, 193] width 78 height 14
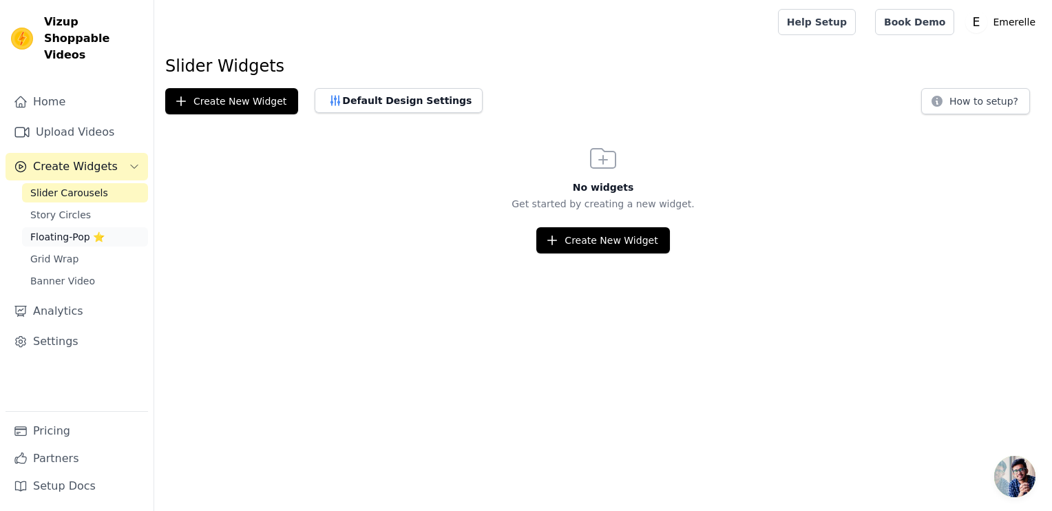
click at [90, 230] on span "Floating-Pop ⭐" at bounding box center [67, 237] width 74 height 14
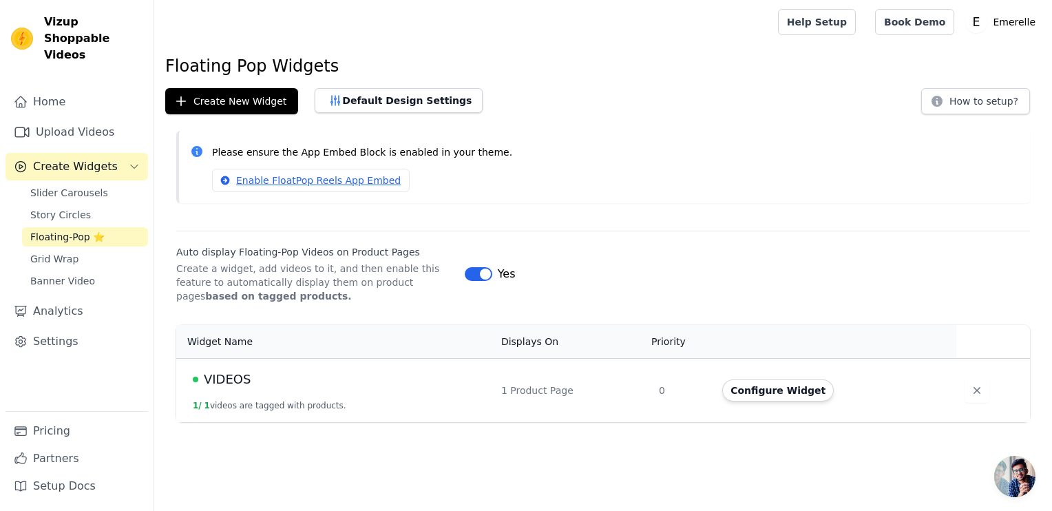
click at [660, 390] on td "0" at bounding box center [682, 390] width 63 height 64
click at [755, 387] on button "Configure Widget" at bounding box center [778, 390] width 112 height 22
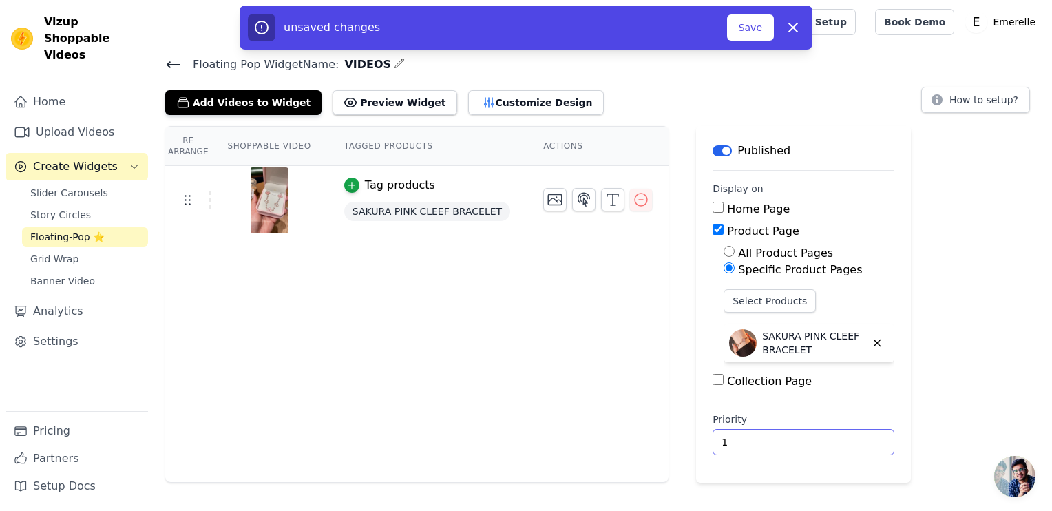
type input "1"
click at [837, 439] on input "1" at bounding box center [804, 442] width 182 height 26
click at [727, 30] on div "unsaved changes" at bounding box center [487, 28] width 479 height 28
click at [742, 30] on button "Save" at bounding box center [750, 27] width 47 height 26
click at [749, 30] on button "Save" at bounding box center [750, 27] width 47 height 26
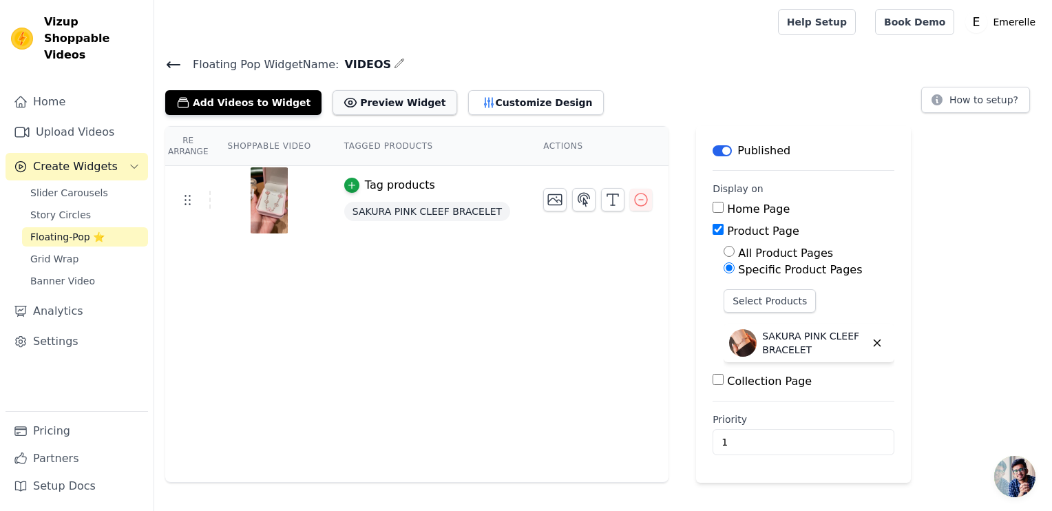
click at [362, 101] on button "Preview Widget" at bounding box center [395, 102] width 124 height 25
click at [42, 230] on span "Floating-Pop ⭐" at bounding box center [67, 237] width 74 height 14
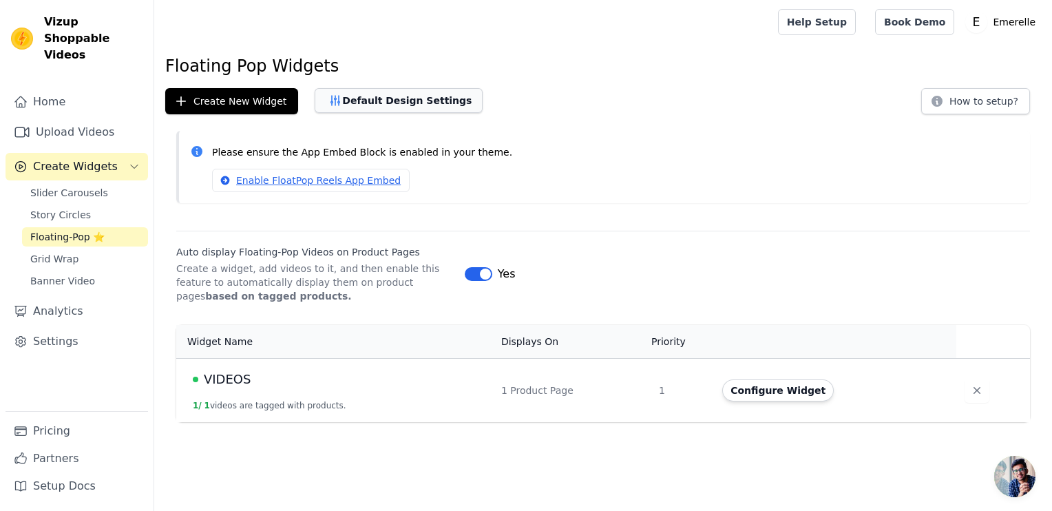
click at [380, 95] on button "Default Design Settings" at bounding box center [399, 100] width 168 height 25
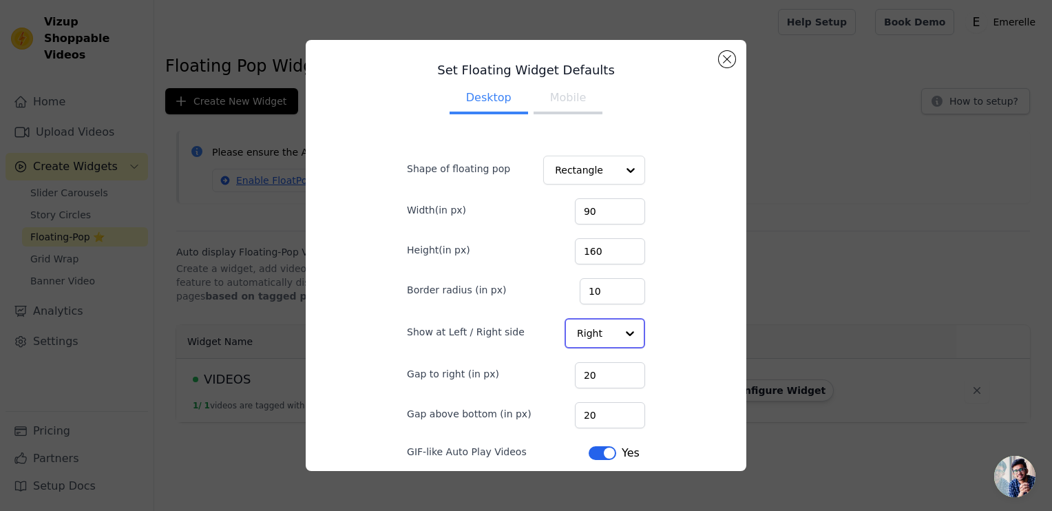
click at [601, 332] on input "Show at Left / Right side" at bounding box center [596, 334] width 39 height 28
click at [677, 328] on div "Set Floating Widget Defaults Desktop Mobile Shape of floating pop Rectangle Wid…" at bounding box center [526, 255] width 419 height 409
click at [570, 169] on input "Shape of floating pop" at bounding box center [586, 171] width 62 height 28
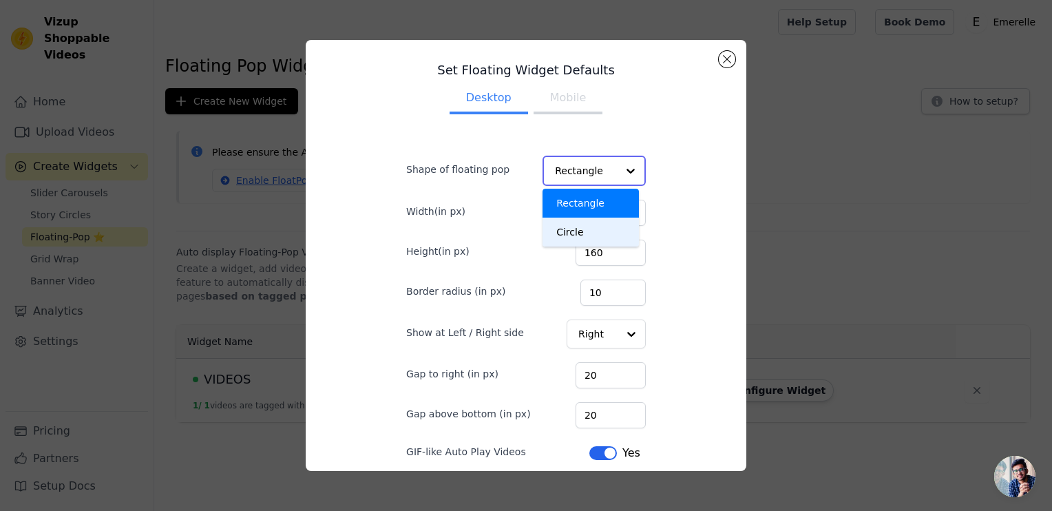
click at [587, 230] on div "Circle" at bounding box center [591, 232] width 96 height 29
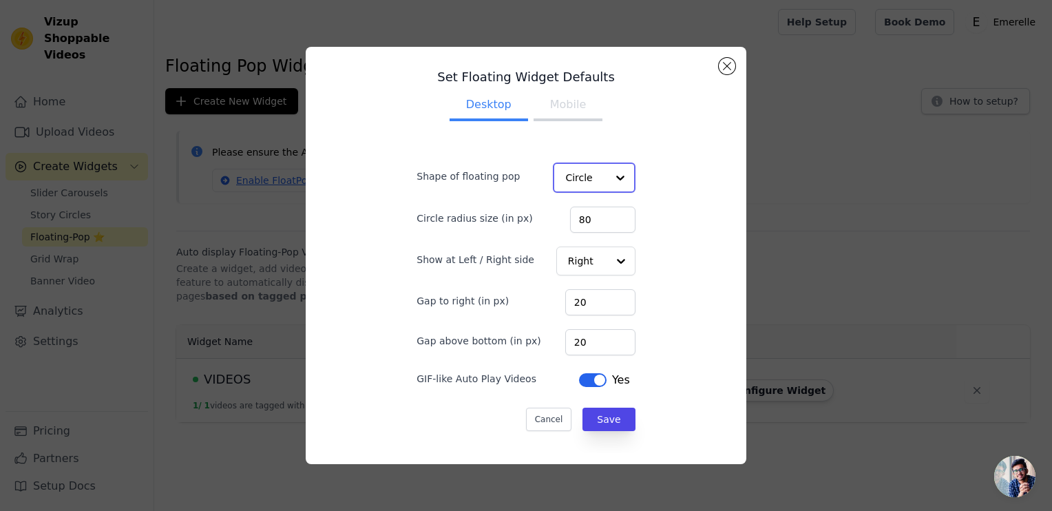
click at [581, 173] on input "Shape of floating pop" at bounding box center [585, 178] width 41 height 28
click at [581, 208] on div "Rectangle" at bounding box center [592, 210] width 78 height 29
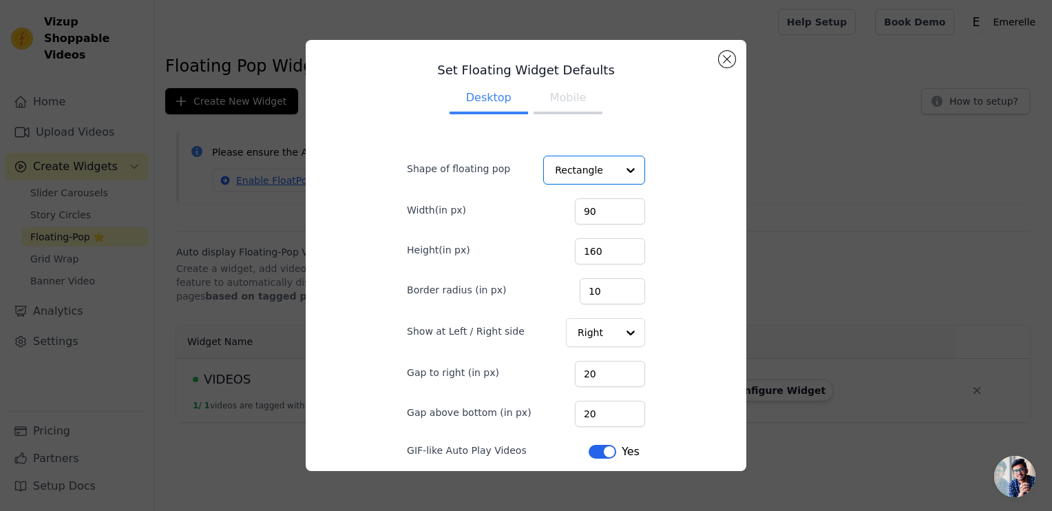
click at [564, 107] on button "Mobile" at bounding box center [568, 99] width 69 height 30
click at [616, 337] on div at bounding box center [630, 334] width 28 height 28
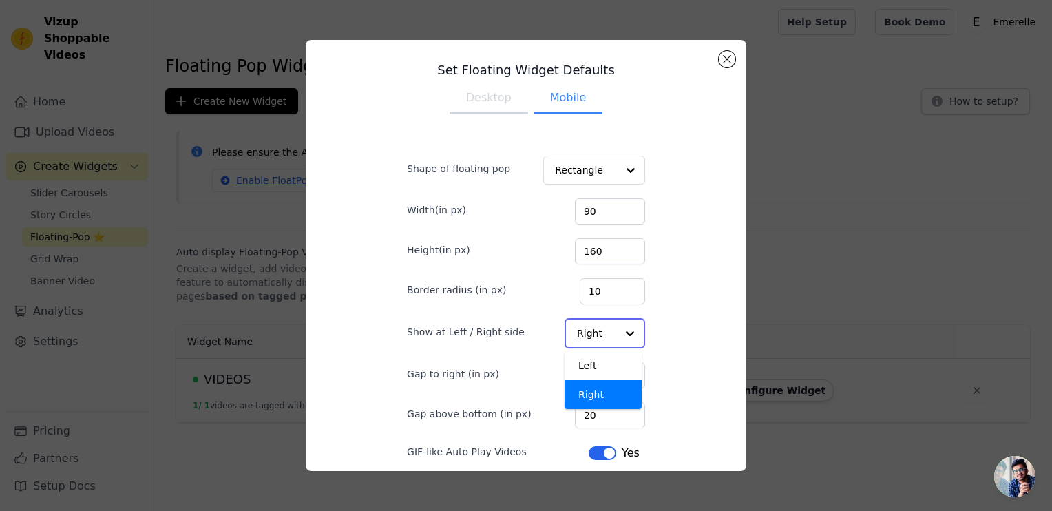
click at [616, 337] on div at bounding box center [630, 334] width 28 height 28
click at [680, 284] on div "Set Floating Widget Defaults Desktop Mobile Shape of floating pop Rectangle Wid…" at bounding box center [526, 255] width 419 height 409
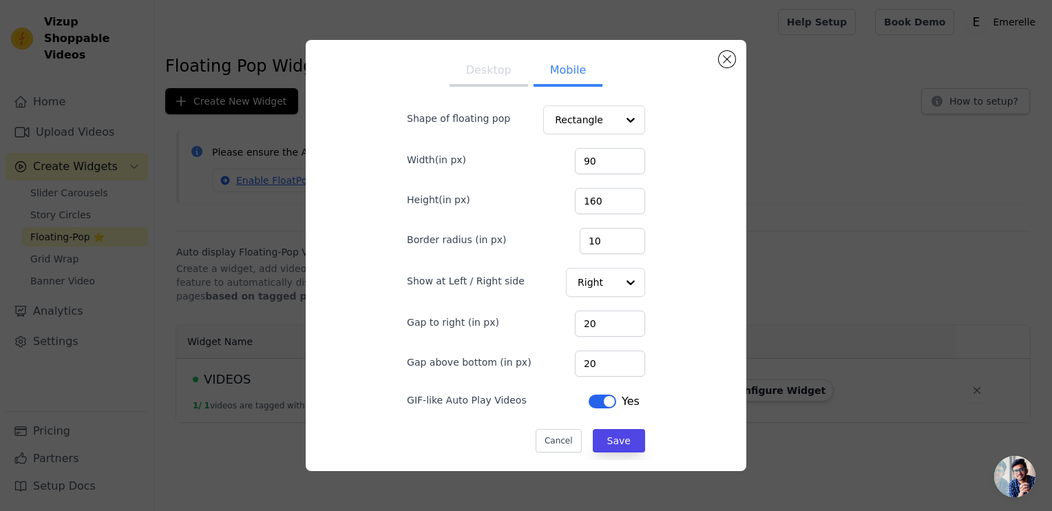
scroll to position [52, 0]
click at [617, 357] on input "21" at bounding box center [610, 361] width 70 height 26
drag, startPoint x: 589, startPoint y: 361, endPoint x: 543, endPoint y: 359, distance: 46.2
click at [543, 359] on div "Gap above bottom (in px) 21" at bounding box center [526, 360] width 238 height 29
type input "30"
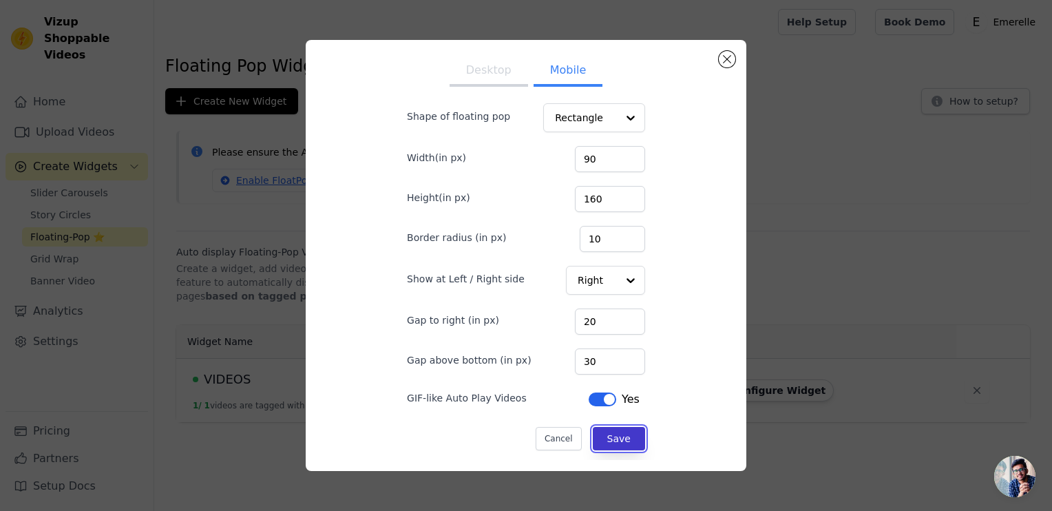
click at [601, 448] on button "Save" at bounding box center [619, 438] width 52 height 23
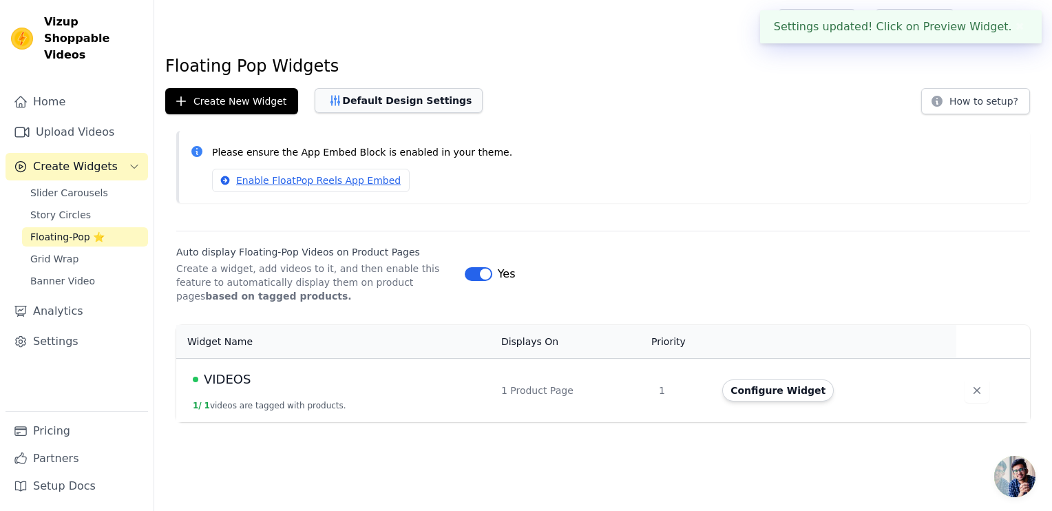
click at [408, 106] on button "Default Design Settings" at bounding box center [399, 100] width 168 height 25
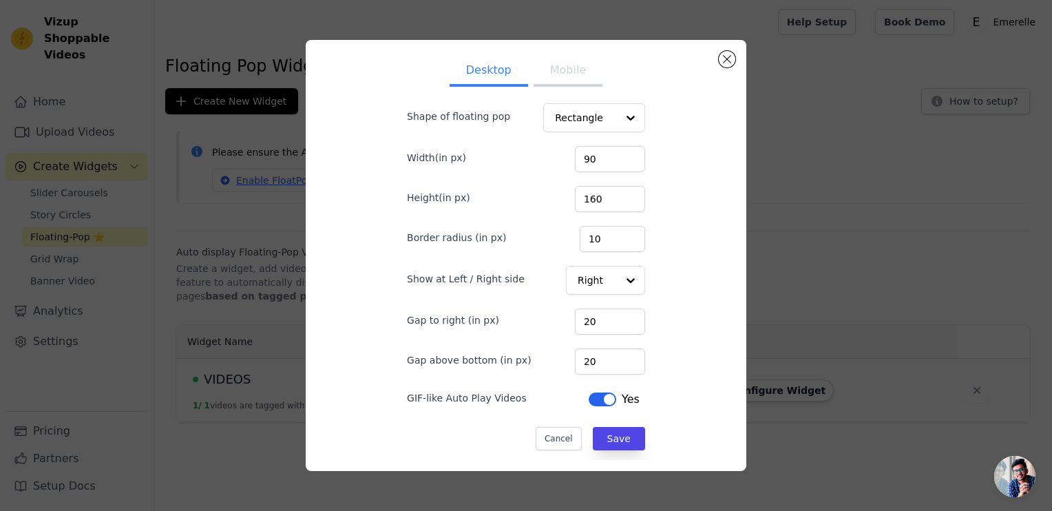
click at [559, 72] on button "Mobile" at bounding box center [568, 71] width 69 height 30
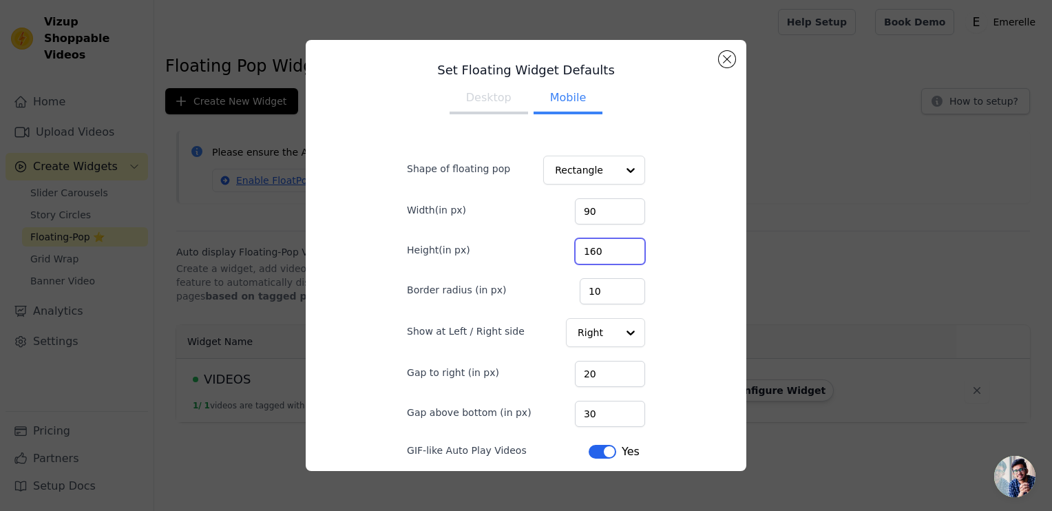
click at [588, 248] on input "160" at bounding box center [610, 251] width 70 height 26
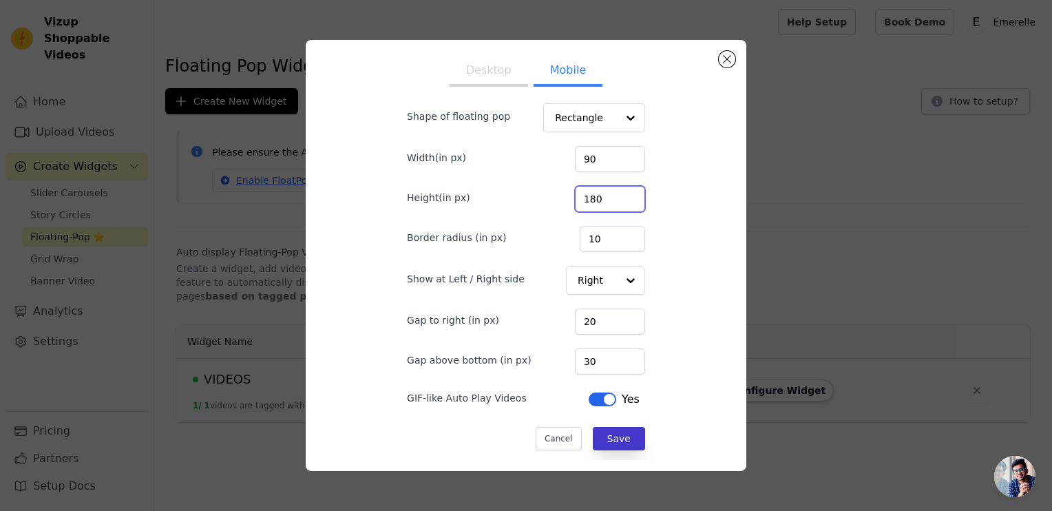
type input "180"
click at [607, 433] on button "Save" at bounding box center [619, 438] width 52 height 23
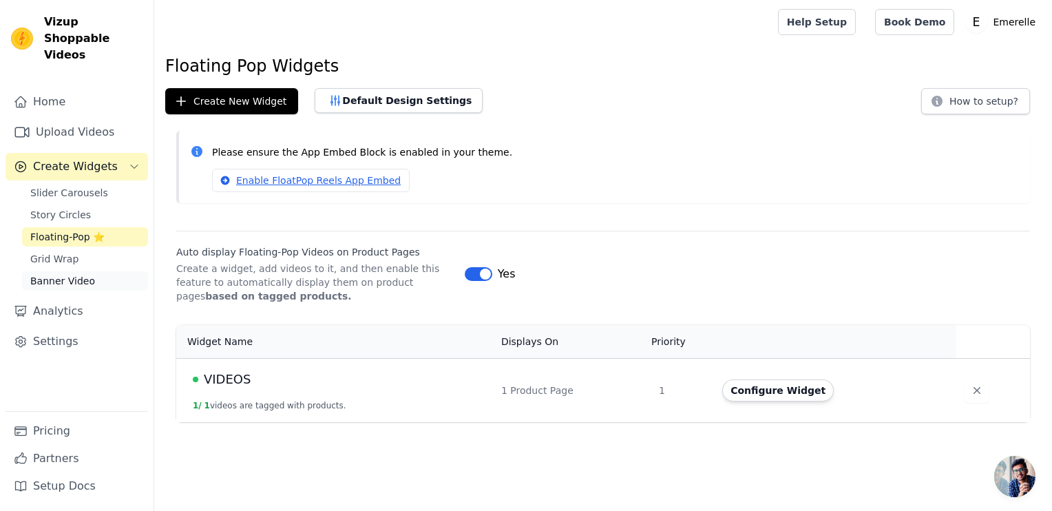
click at [71, 271] on link "Banner Video" at bounding box center [85, 280] width 126 height 19
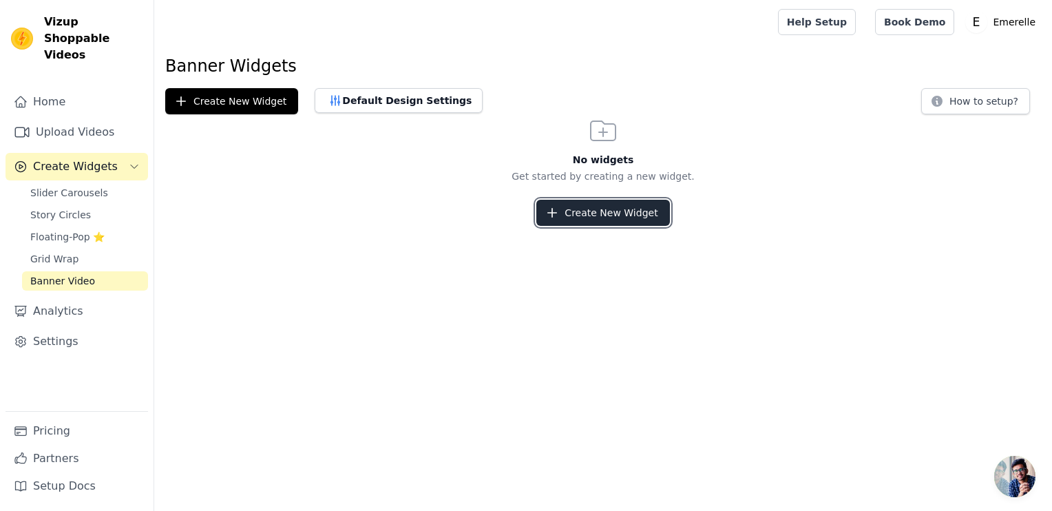
click at [610, 220] on button "Create New Widget" at bounding box center [603, 213] width 133 height 26
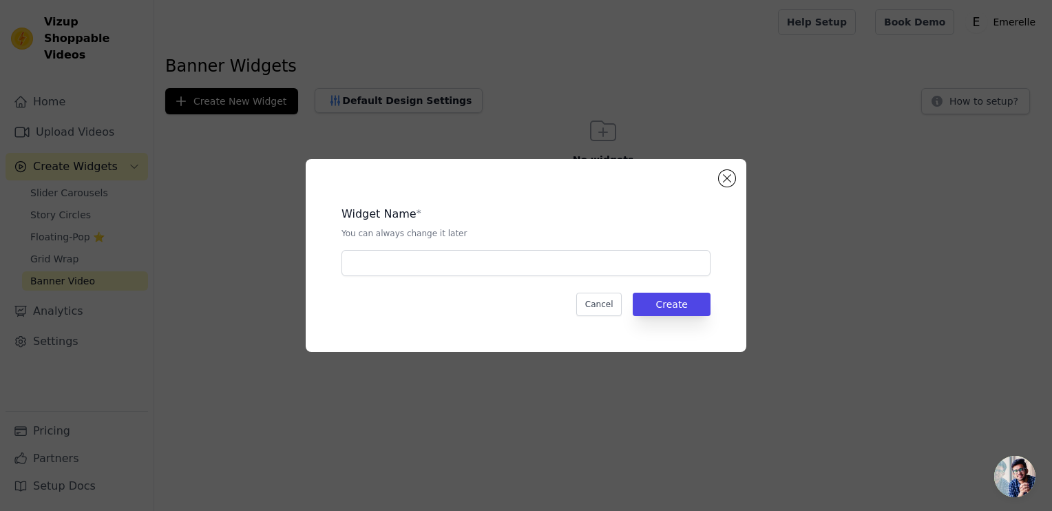
click at [718, 180] on div "Widget Name * You can always change it later Cancel Create" at bounding box center [526, 255] width 441 height 193
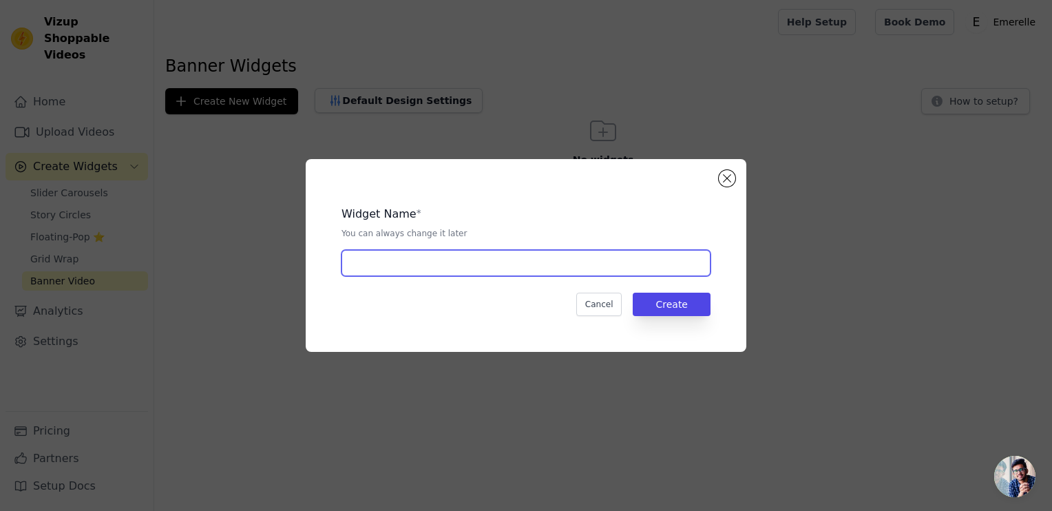
click at [534, 255] on input "text" at bounding box center [526, 263] width 369 height 26
type input "SAKURA BANNER VIDEO"
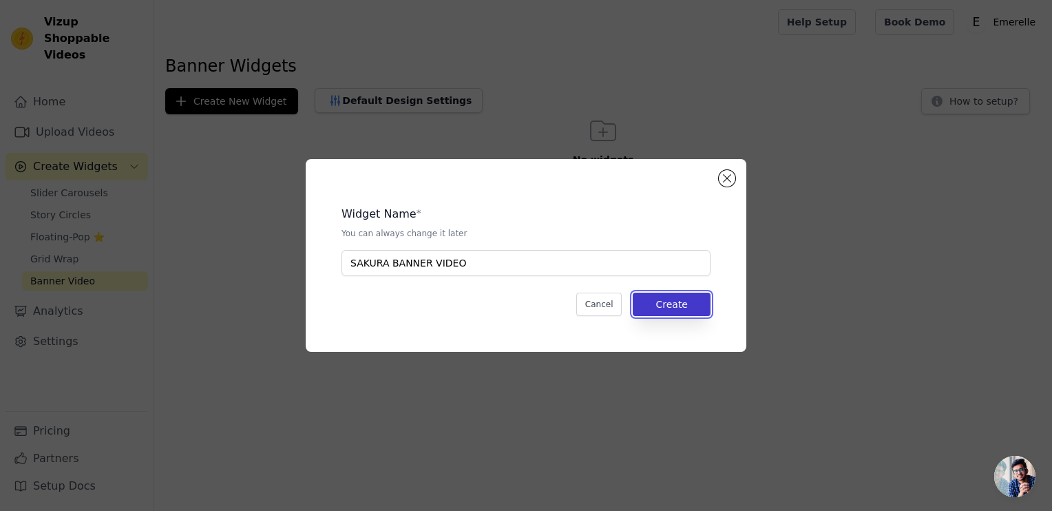
click at [651, 305] on button "Create" at bounding box center [672, 304] width 78 height 23
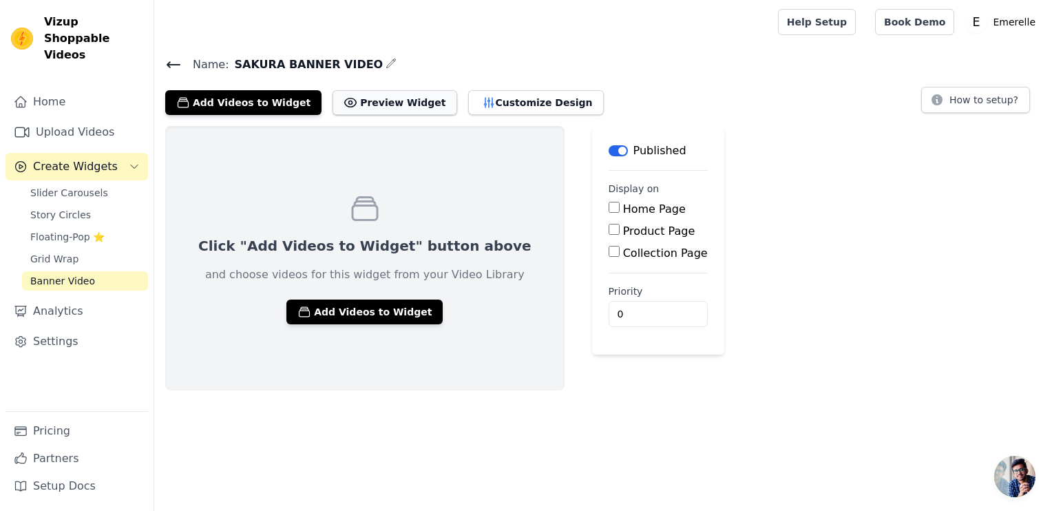
click at [376, 103] on button "Preview Widget" at bounding box center [395, 102] width 124 height 25
click at [623, 208] on label "Home Page" at bounding box center [654, 208] width 63 height 13
click at [609, 208] on input "Home Page" at bounding box center [614, 207] width 11 height 11
checkbox input "true"
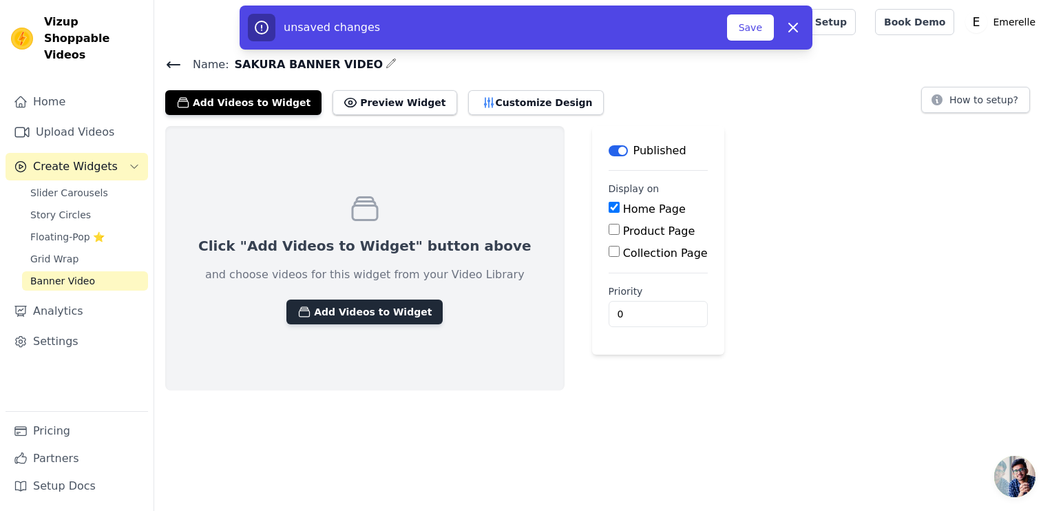
click at [386, 306] on button "Add Videos to Widget" at bounding box center [365, 312] width 156 height 25
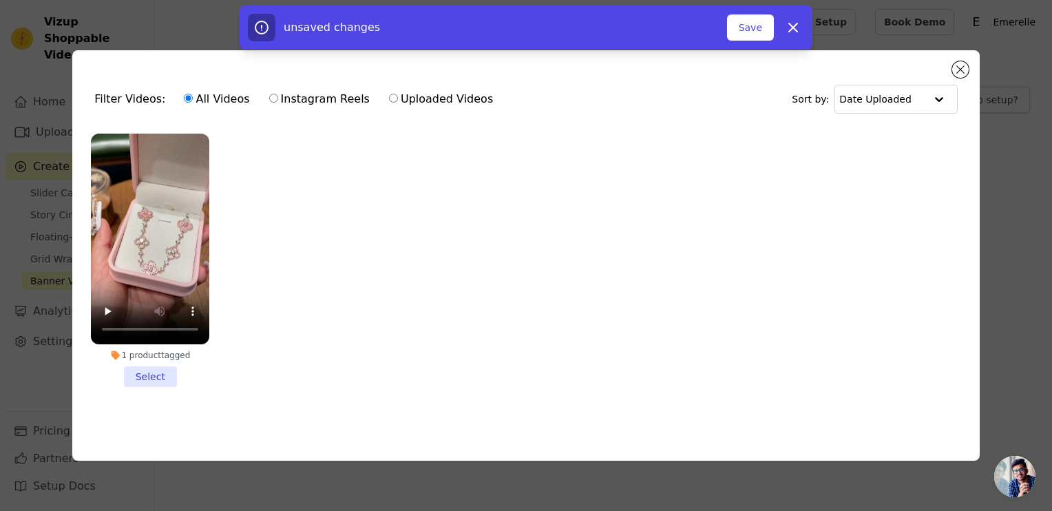
click at [156, 373] on li "1 product tagged Select" at bounding box center [150, 260] width 118 height 253
click at [0, 0] on input "1 product tagged Select" at bounding box center [0, 0] width 0 height 0
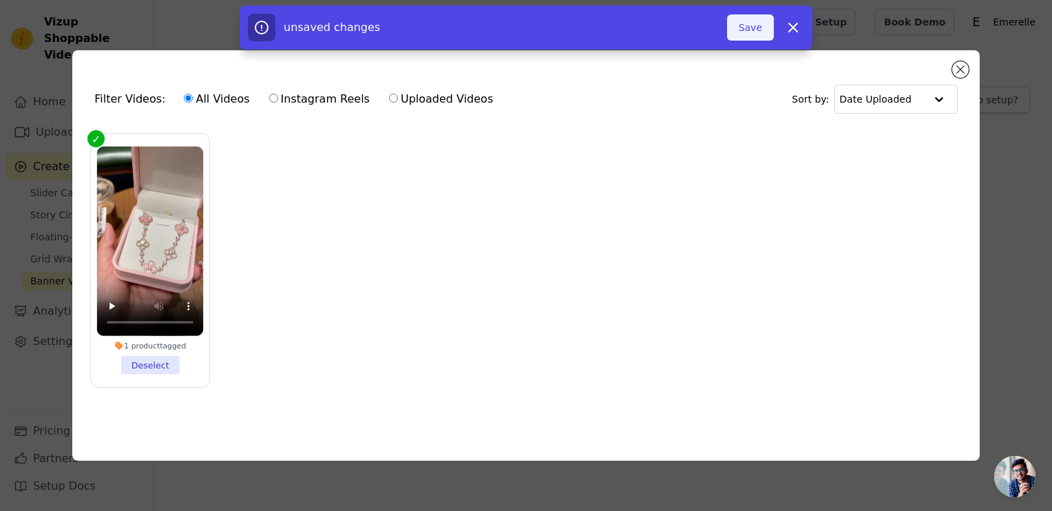
click at [760, 32] on button "Save" at bounding box center [750, 27] width 47 height 26
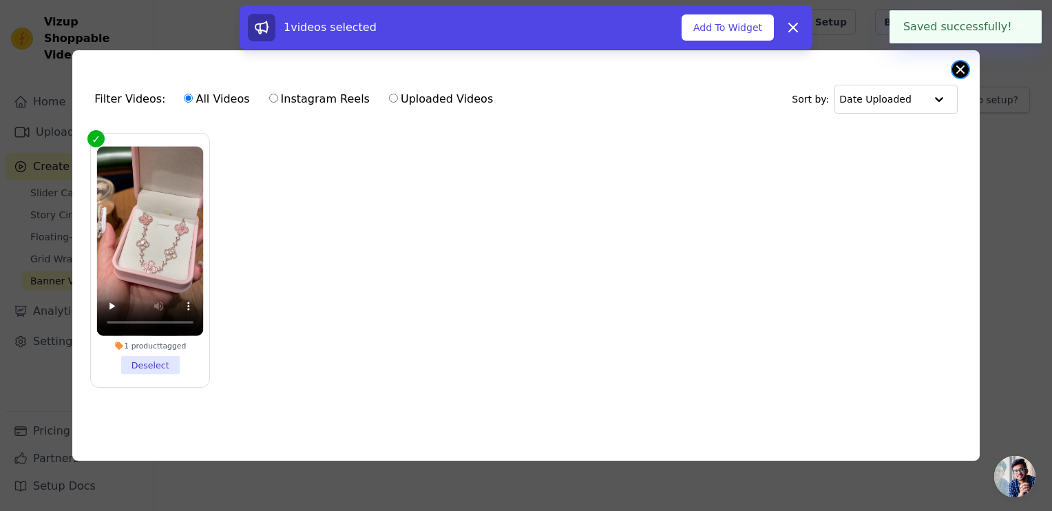
click at [955, 61] on button "Close modal" at bounding box center [960, 69] width 17 height 17
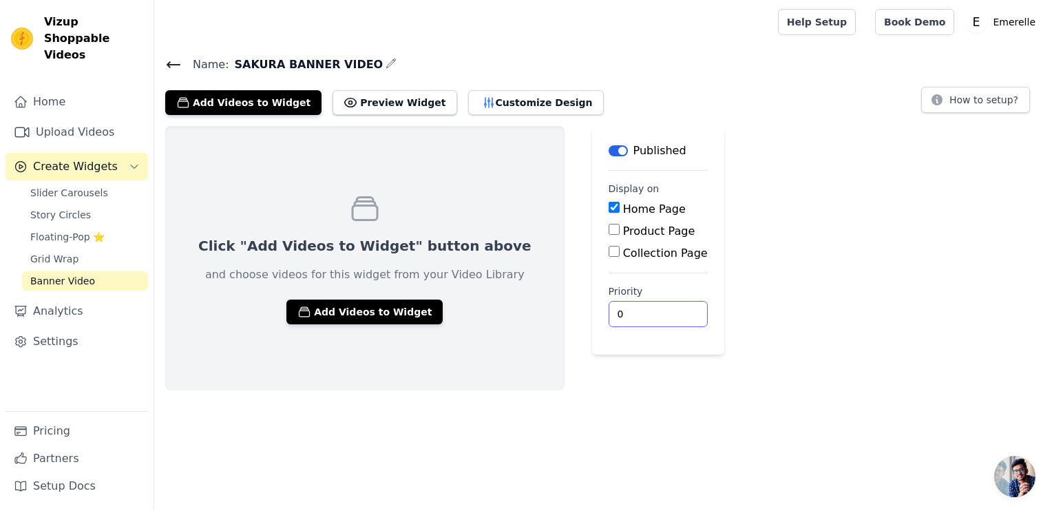
click at [609, 311] on input "0" at bounding box center [658, 314] width 99 height 26
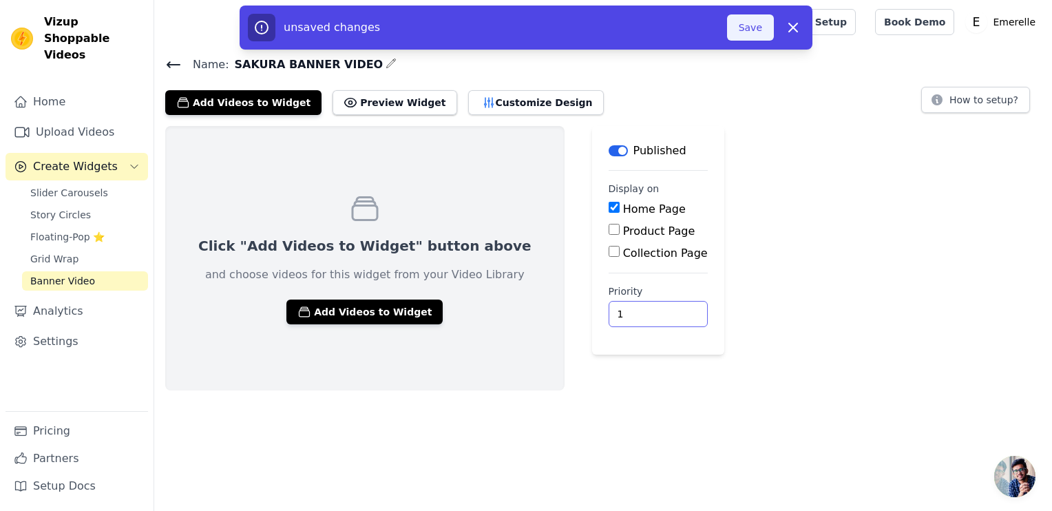
type input "1"
click at [751, 30] on button "Save" at bounding box center [750, 27] width 47 height 26
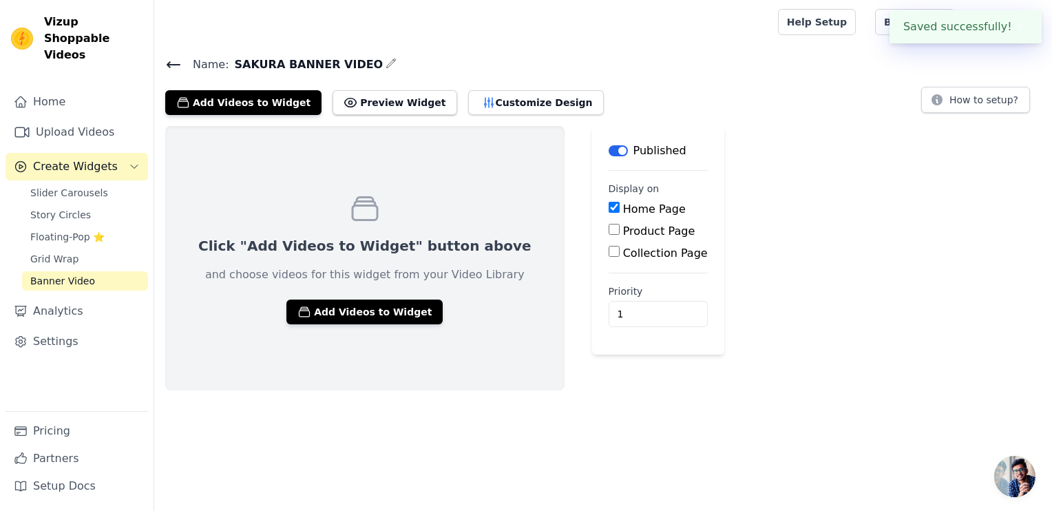
click at [748, 30] on div at bounding box center [463, 22] width 596 height 44
click at [366, 103] on button "Preview Widget" at bounding box center [395, 102] width 124 height 25
click at [175, 67] on icon at bounding box center [173, 64] width 17 height 17
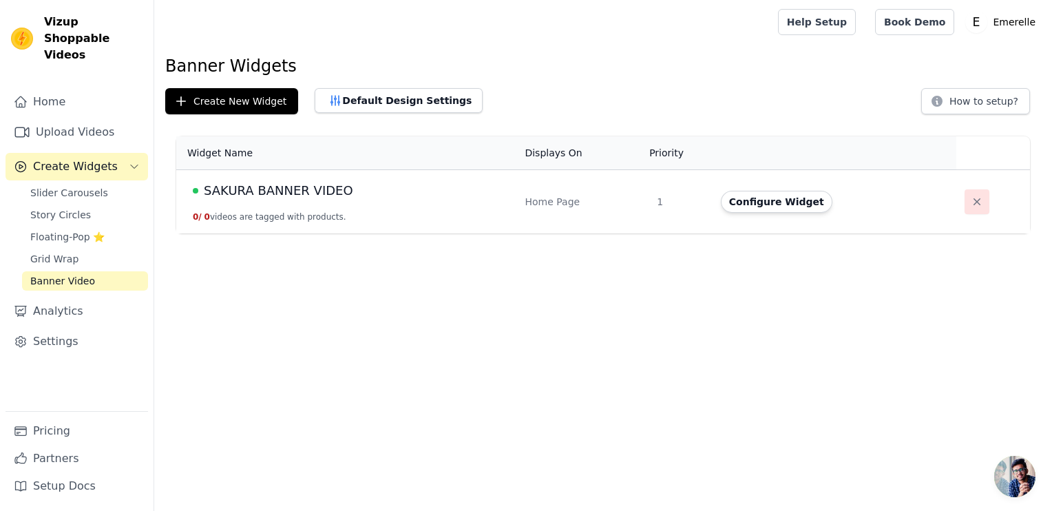
click at [971, 204] on icon "button" at bounding box center [977, 202] width 14 height 14
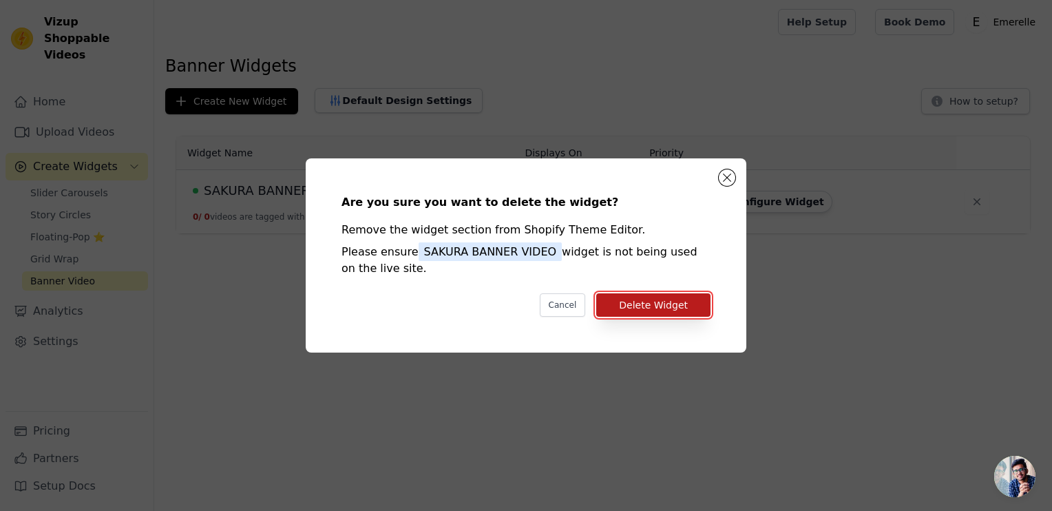
click at [642, 309] on button "Delete Widget" at bounding box center [653, 304] width 114 height 23
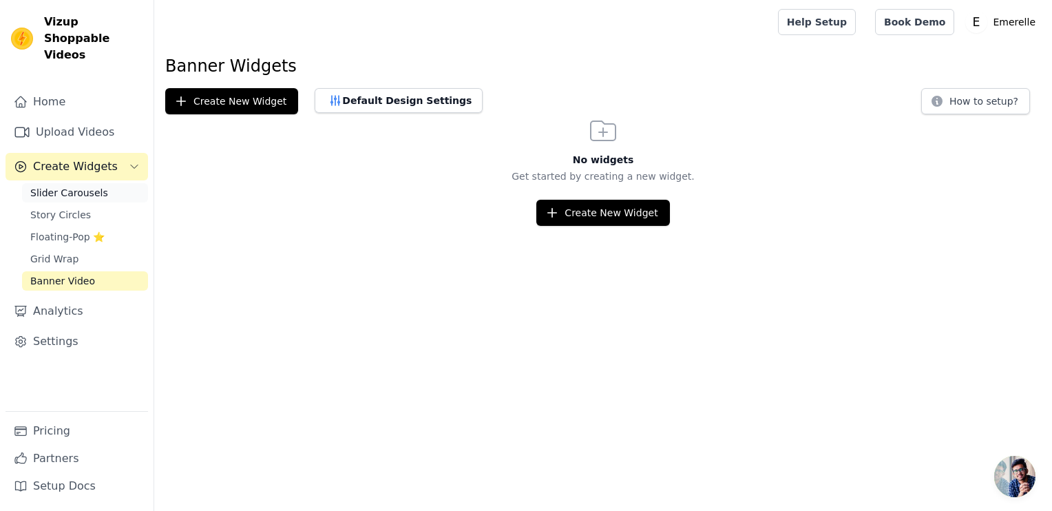
click at [76, 186] on span "Slider Carousels" at bounding box center [69, 193] width 78 height 14
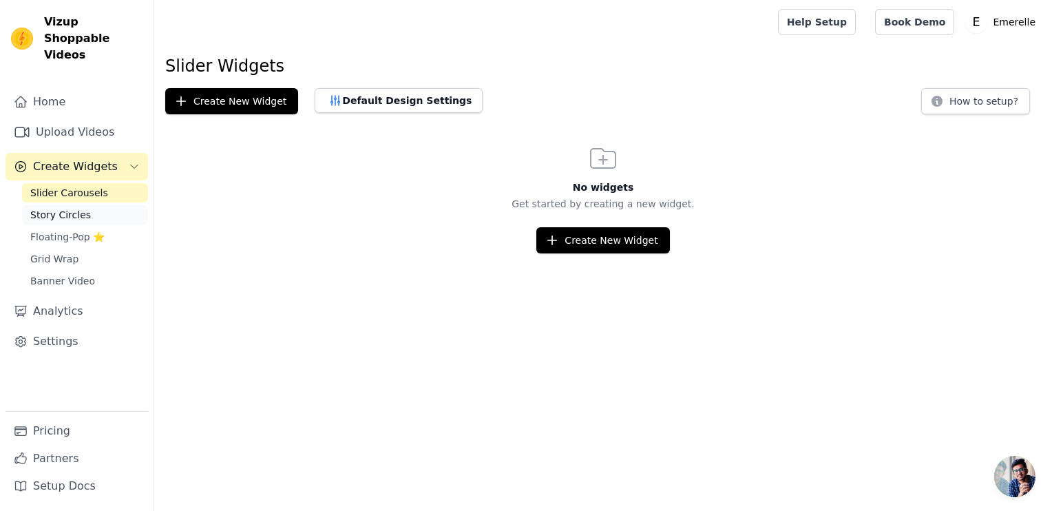
click at [60, 208] on span "Story Circles" at bounding box center [60, 215] width 61 height 14
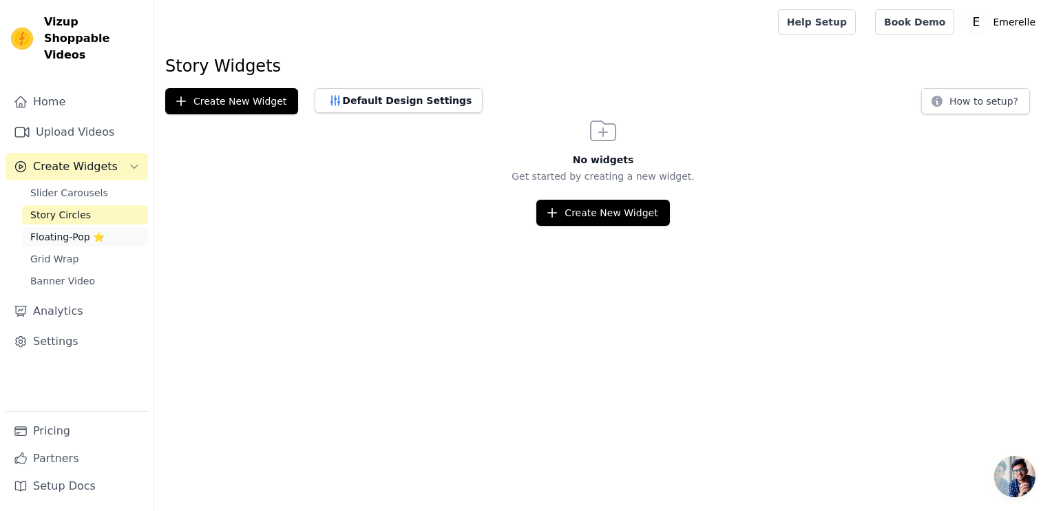
click at [63, 230] on span "Floating-Pop ⭐" at bounding box center [67, 237] width 74 height 14
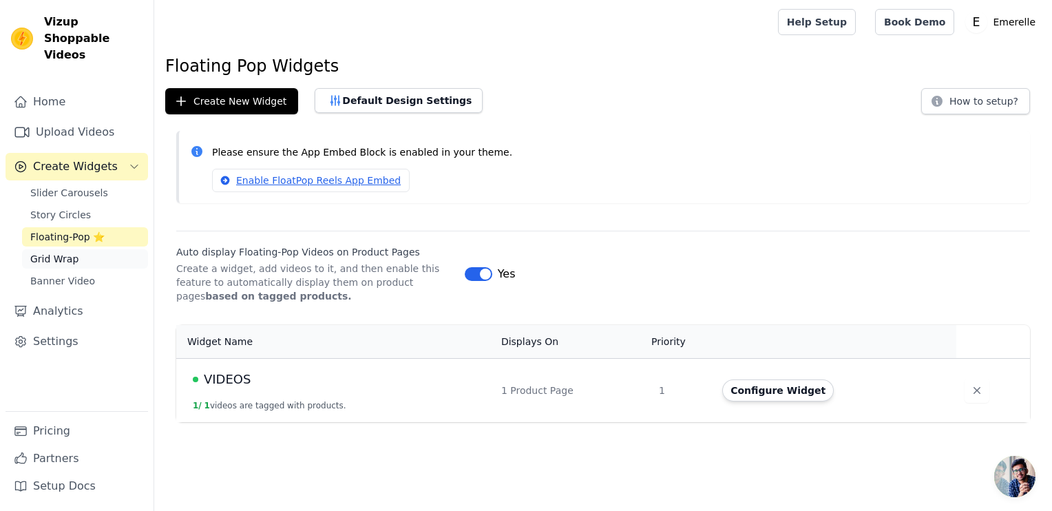
click at [69, 249] on link "Grid Wrap" at bounding box center [85, 258] width 126 height 19
